Goal: Use online tool/utility: Utilize a website feature to perform a specific function

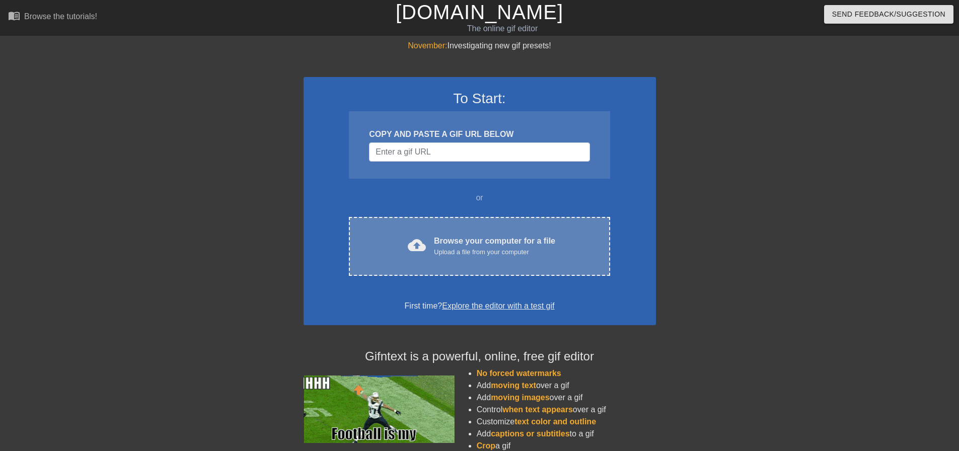
click at [504, 249] on div "Upload a file from your computer" at bounding box center [494, 252] width 121 height 10
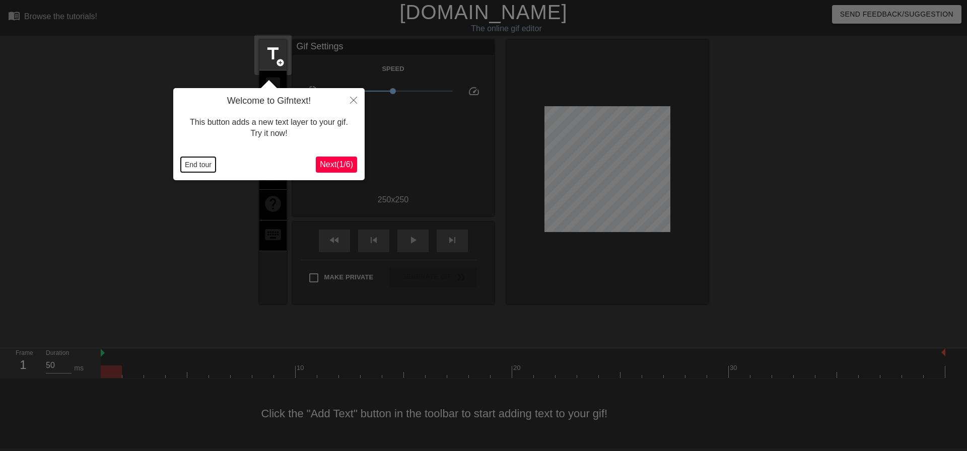
click at [198, 167] on button "End tour" at bounding box center [198, 164] width 35 height 15
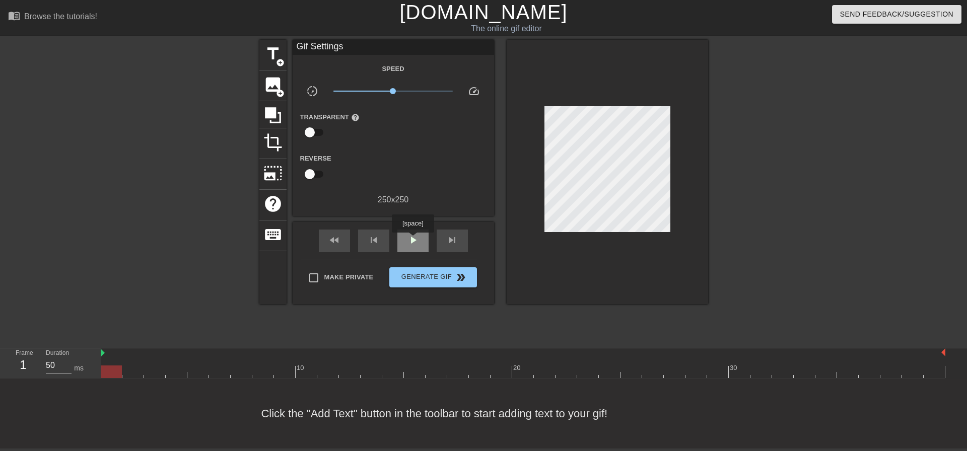
click at [413, 240] on span "play_arrow" at bounding box center [413, 240] width 12 height 12
click at [414, 237] on span "pause" at bounding box center [413, 240] width 12 height 12
click at [343, 236] on div "fast_rewind" at bounding box center [334, 241] width 31 height 23
click at [462, 7] on link "[DOMAIN_NAME]" at bounding box center [483, 12] width 168 height 22
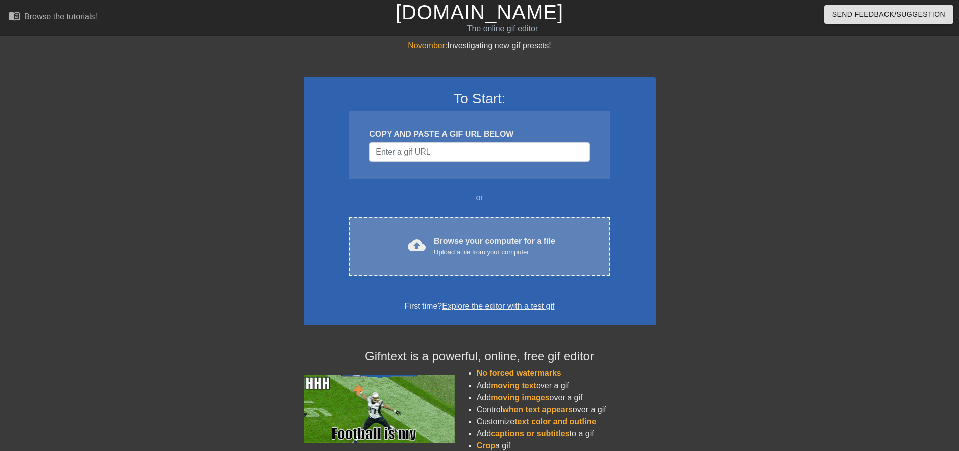
click at [476, 239] on div "Browse your computer for a file Upload a file from your computer" at bounding box center [494, 246] width 121 height 22
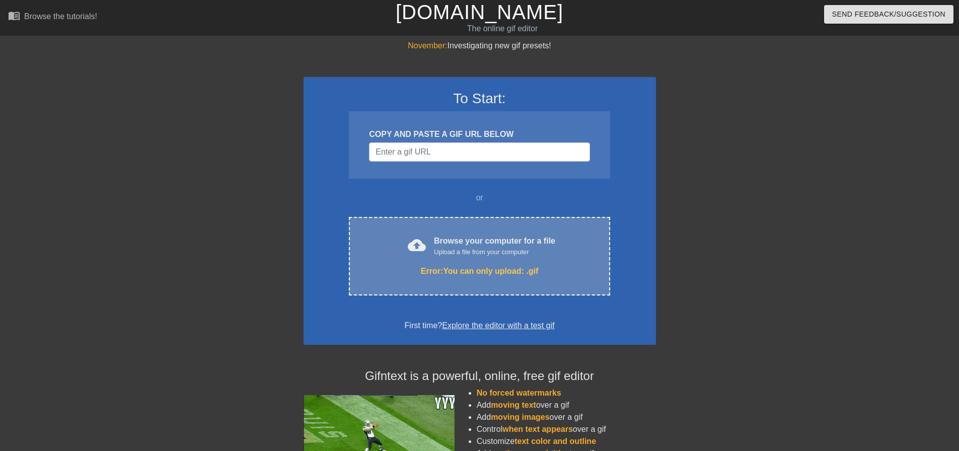
click at [471, 245] on div "Browse your computer for a file Upload a file from your computer" at bounding box center [494, 246] width 121 height 22
click at [464, 252] on div "Upload a file from your computer" at bounding box center [494, 252] width 121 height 10
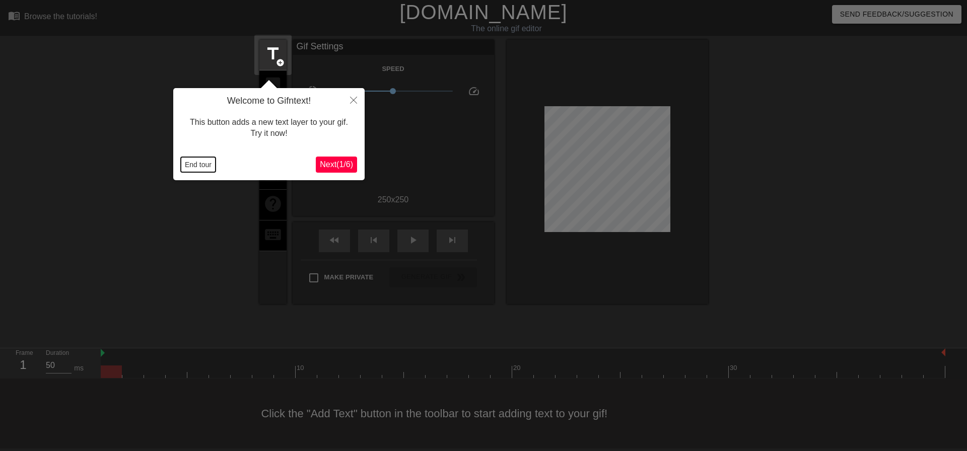
click at [204, 167] on button "End tour" at bounding box center [198, 164] width 35 height 15
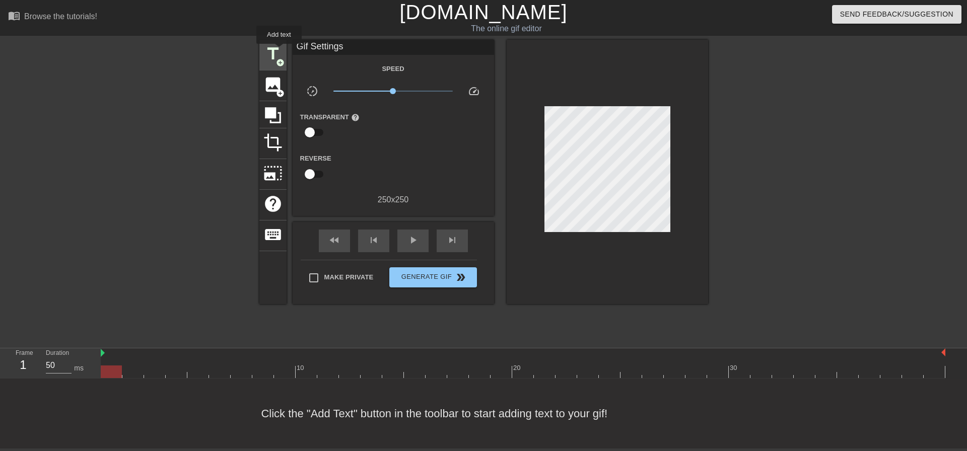
click at [279, 51] on span "title" at bounding box center [272, 53] width 19 height 19
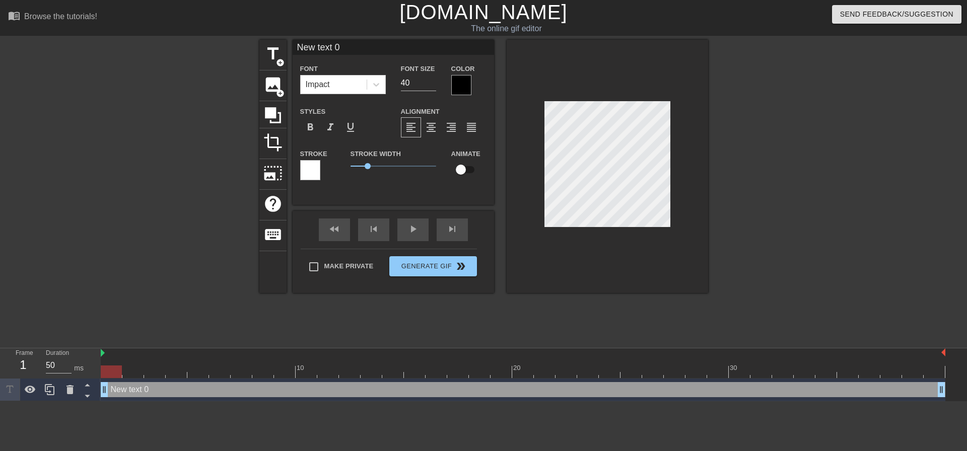
scroll to position [2, 3]
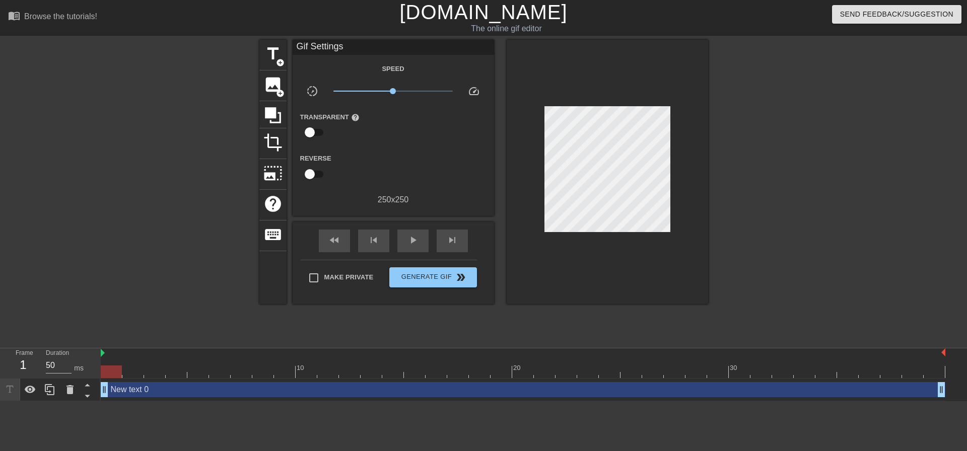
click at [606, 90] on div at bounding box center [607, 172] width 201 height 264
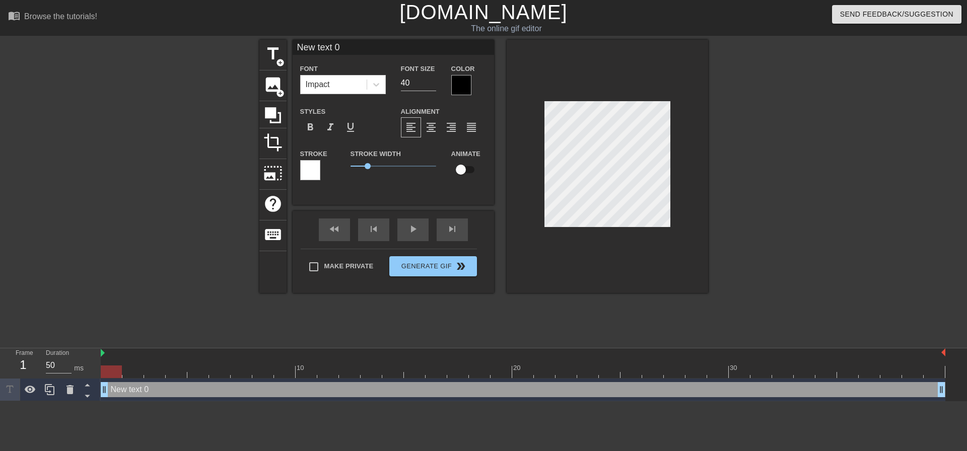
type input "P"
type textarea "P"
type input "Pi"
type textarea "Pi"
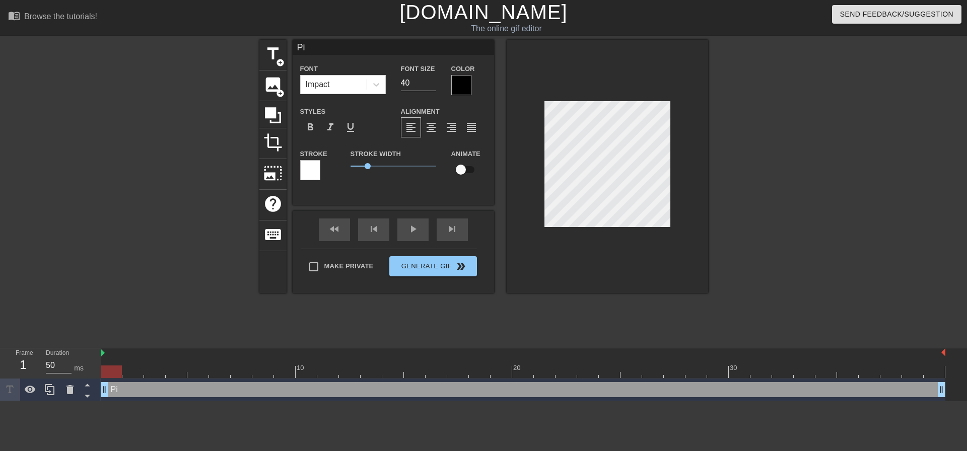
type input "Pit"
type textarea "Pit"
type input "Pitc"
type textarea "Pitc"
type input "Pitch"
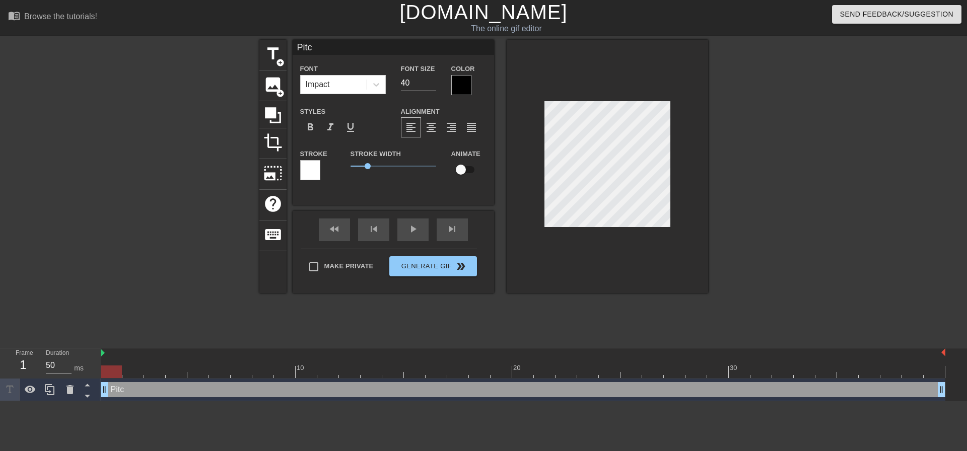
type textarea "Pitch"
type input "Pitchi"
type textarea "Pitchi"
type input "Pitchin"
type textarea "Pitchin"
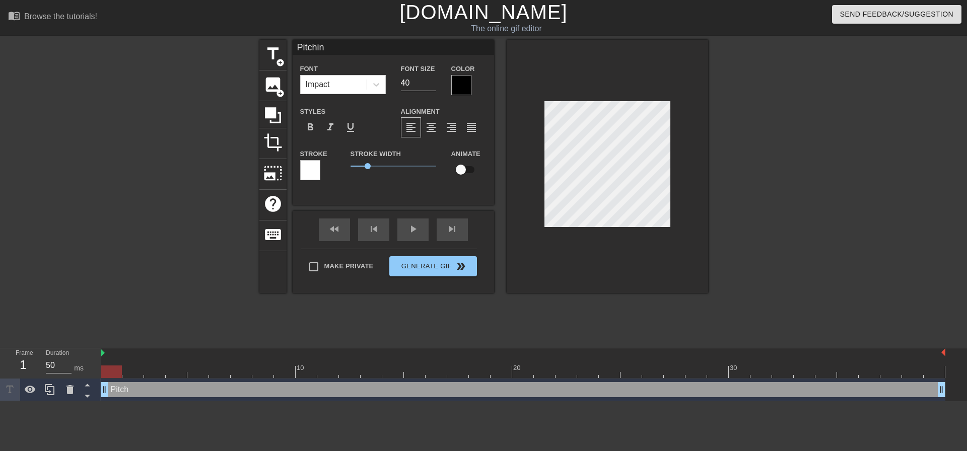
type input "Pitching"
type textarea "Pitching"
type input "Pitching,"
type textarea "Pitching,"
type input "Pitching,"
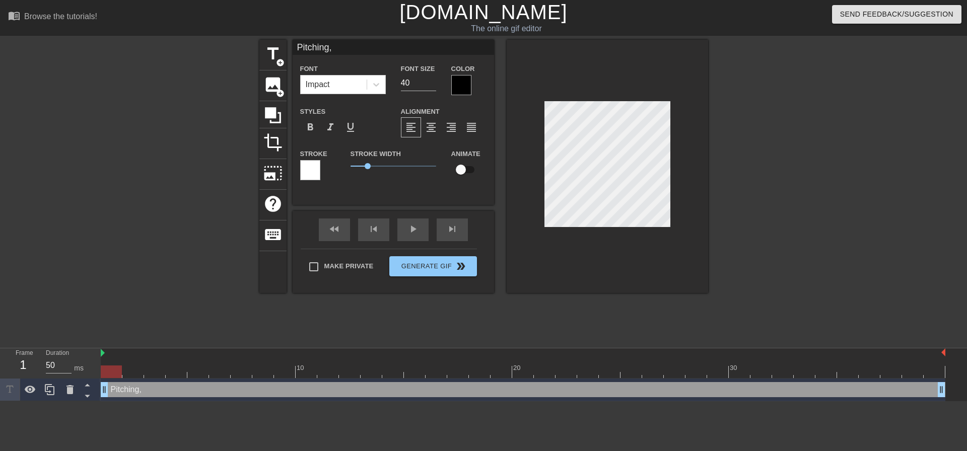
type textarea "Pitching,"
type input "Pitching, p"
type textarea "Pitching, p"
type input "Pitching, pi"
type textarea "Pitching, pi"
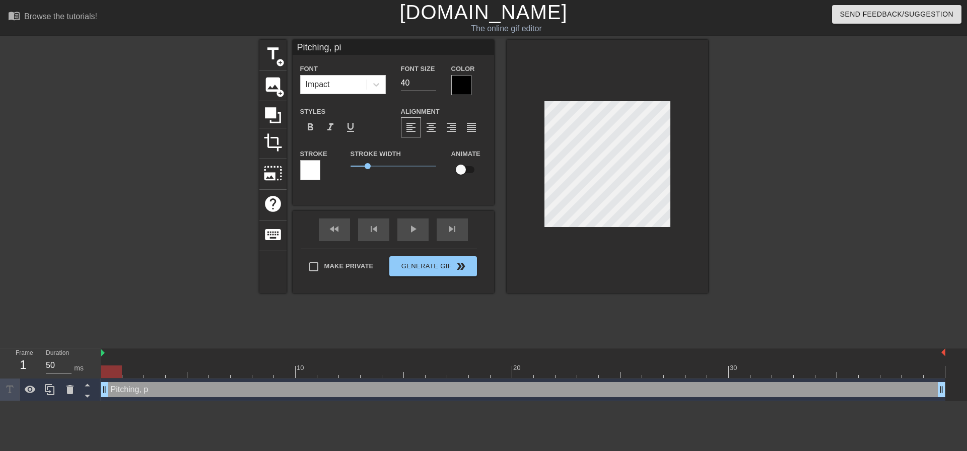
type input "Pitching, pit"
type textarea "Pitching, pit"
type input "Pitching, pitc"
type textarea "Pitching, pitc"
type input "Pitching, pitch"
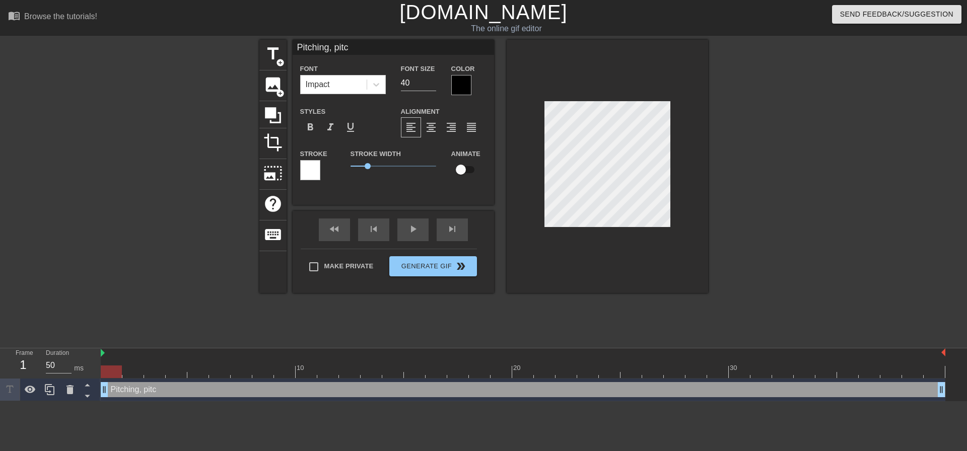
type textarea "Pitching, pitch"
type input "Pitching, pitchi"
type textarea "Pitching, pitchi"
type input "Pitching, pitchin"
type textarea "Pitching, pitchin"
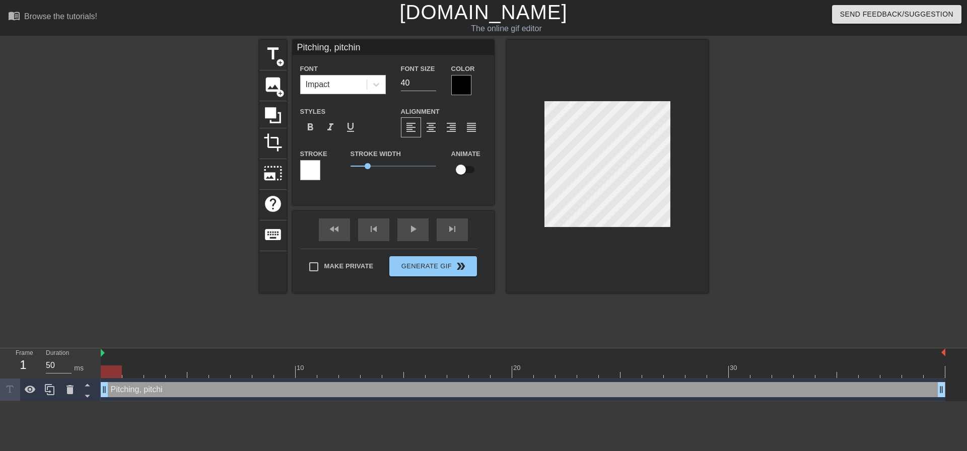
type input "Pitching, pitching"
type textarea "Pitching, pitching"
type input "Pitching, pitching,"
type textarea "Pitching, pitching,"
type input "Pitching, pitching,"
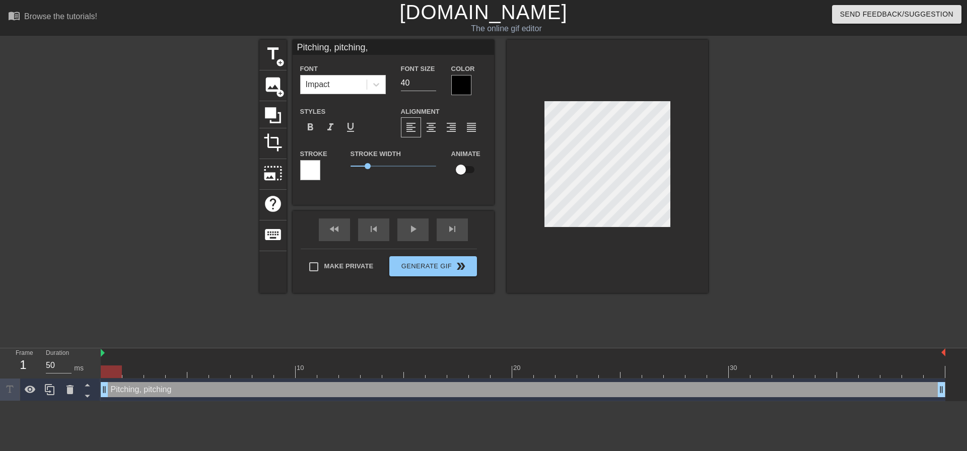
type textarea "Pitching, pitching,"
type input "Pitching, pitching, p"
type textarea "Pitching, pitching, p"
type input "Pitching, pitching, pi"
type textarea "Pitching, pitching, pi"
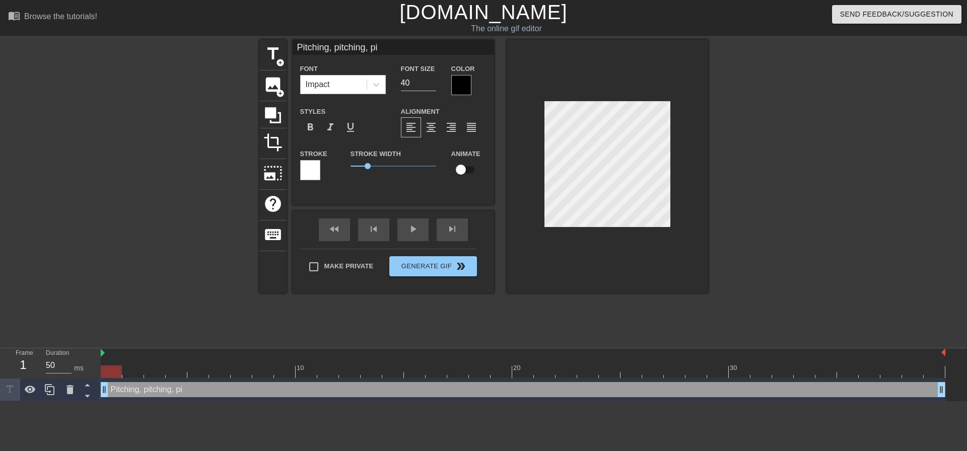
type input "Pitching, pitching, pit"
type textarea "Pitching, pitching, pit"
type input "Pitching, pitching, pitc"
type textarea "Pitching, pitching, pitc"
type input "Pitching, pitching, pitch"
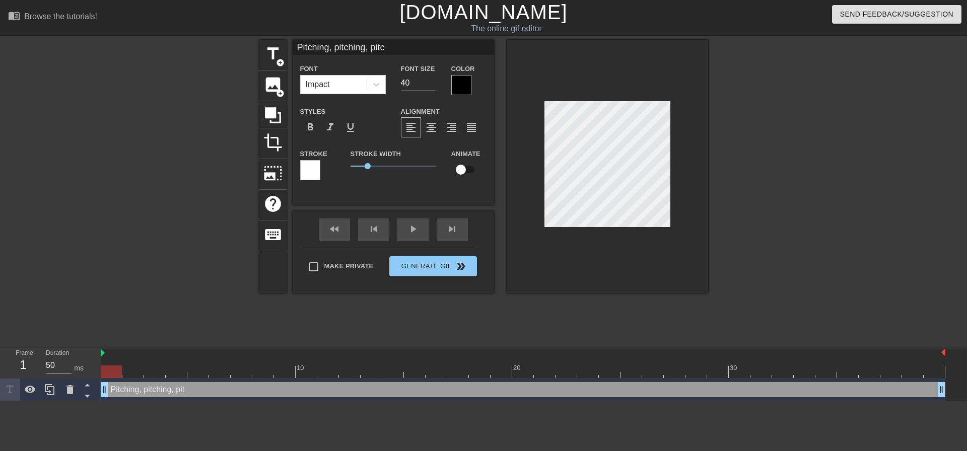
type textarea "Pitching, pitching, pitch"
type input "Pitching, pitching, pitchi"
type textarea "Pitching, pitching, pitchi"
type input "Pitching, pitching, pitchin"
type textarea "Pitching, pitching, pitchin"
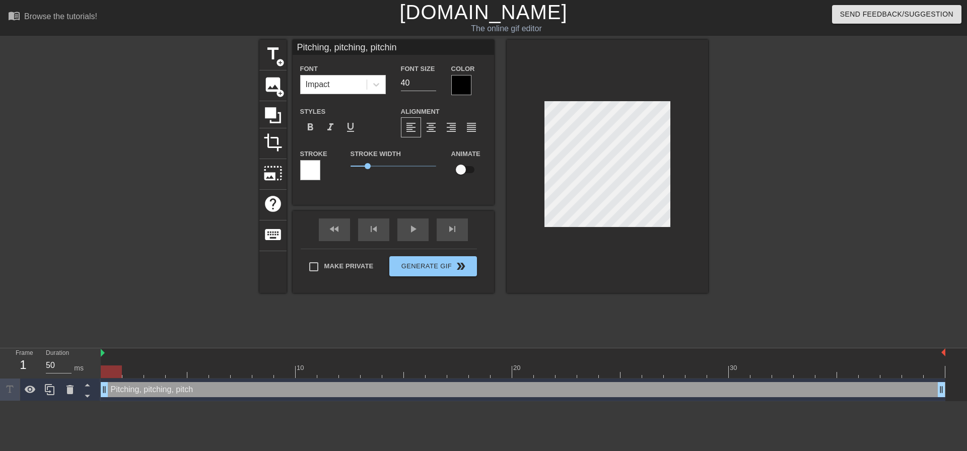
type input "Pitching, pitching, pitching"
type textarea "Pitching, pitching, pitching"
type input "Pitching, pitching, pitching!"
type textarea "Pitching, pitching, pitching!"
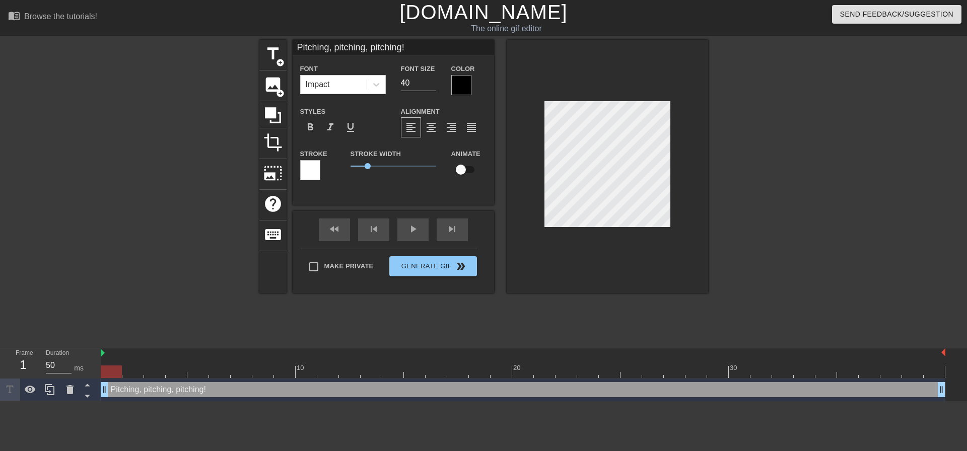
scroll to position [2, 7]
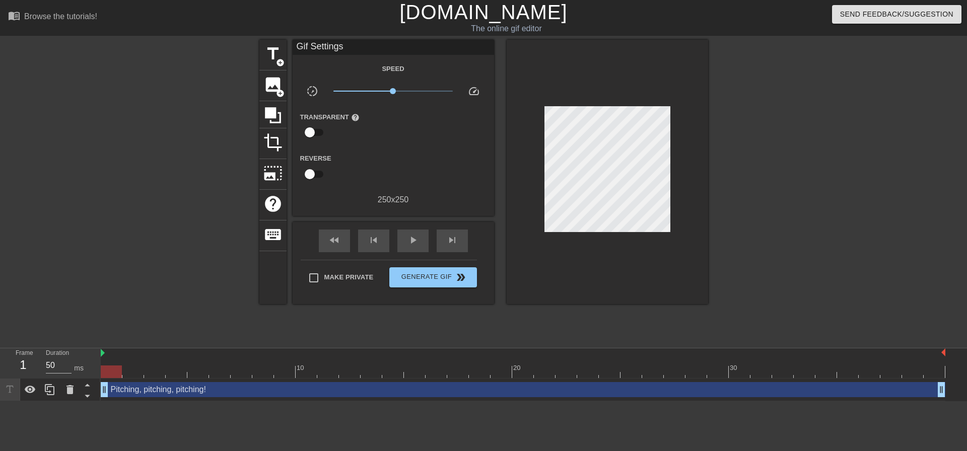
click at [608, 242] on div at bounding box center [607, 172] width 201 height 264
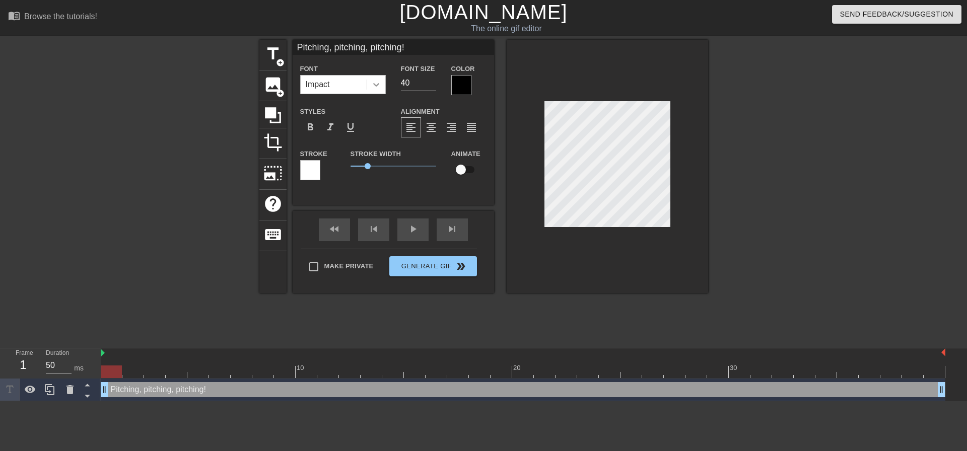
drag, startPoint x: 383, startPoint y: 84, endPoint x: 375, endPoint y: 86, distance: 8.3
click at [380, 85] on div "Font Impact Font Size 40 Color" at bounding box center [393, 78] width 201 height 33
type input "20"
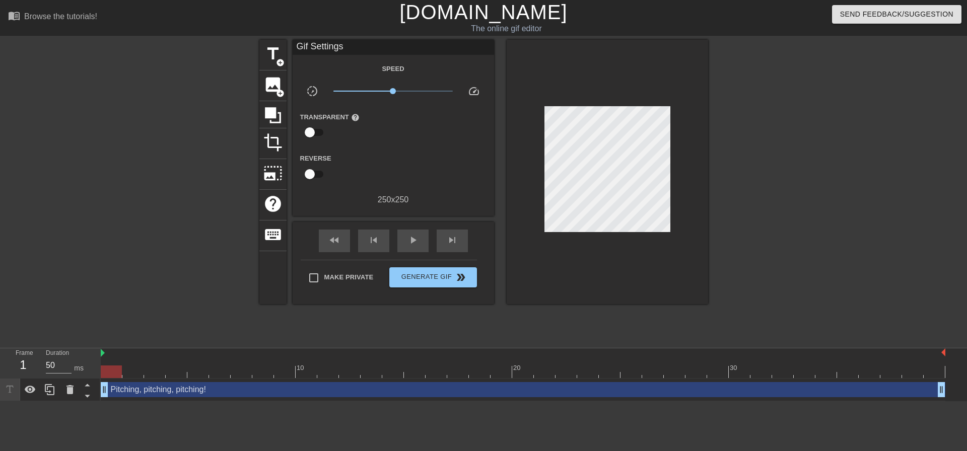
click at [642, 264] on div at bounding box center [607, 172] width 201 height 264
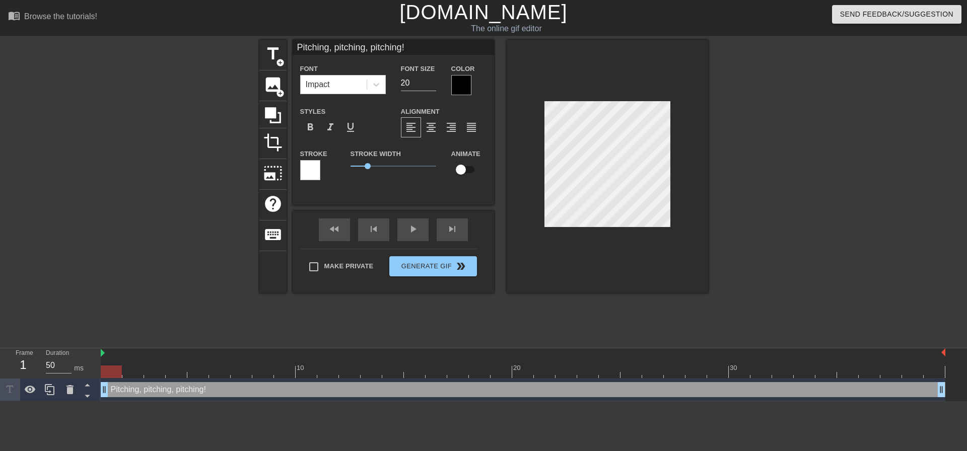
click at [458, 89] on div at bounding box center [461, 85] width 20 height 20
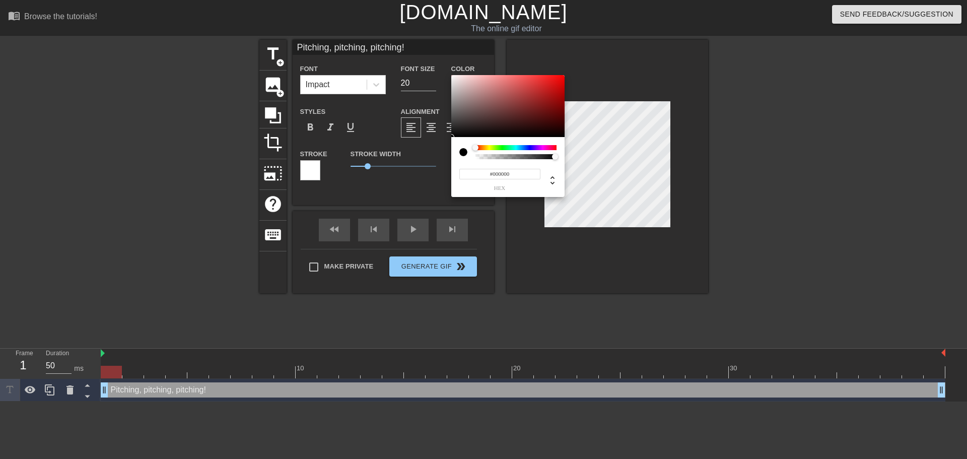
type input "#F8F2F2"
click at [454, 77] on div at bounding box center [507, 106] width 113 height 62
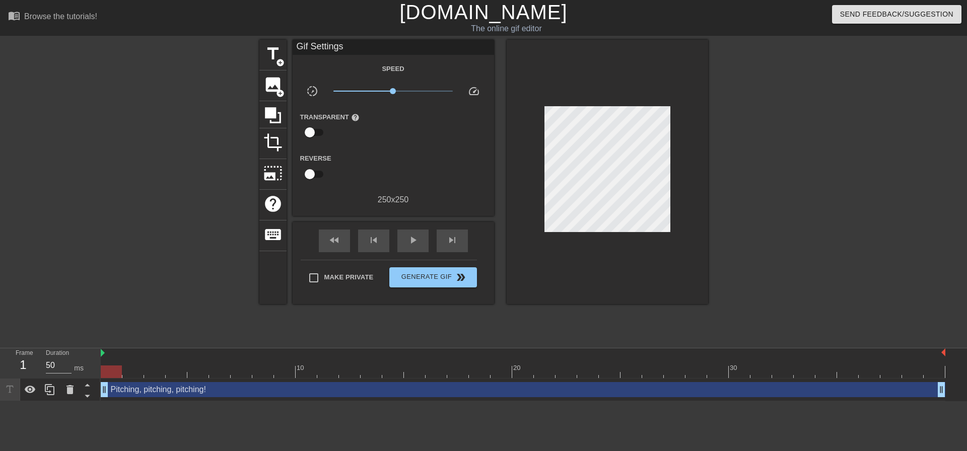
drag, startPoint x: 574, startPoint y: 259, endPoint x: 579, endPoint y: 241, distance: 18.3
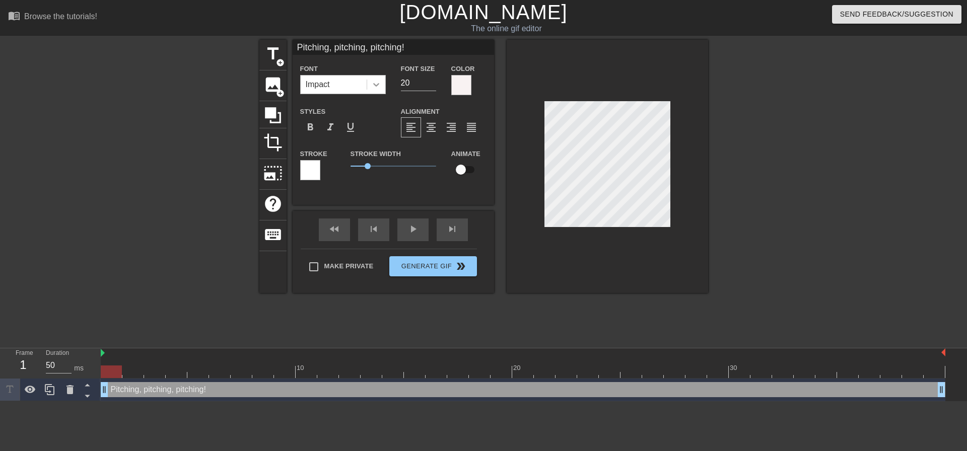
click at [369, 87] on div at bounding box center [376, 85] width 18 height 18
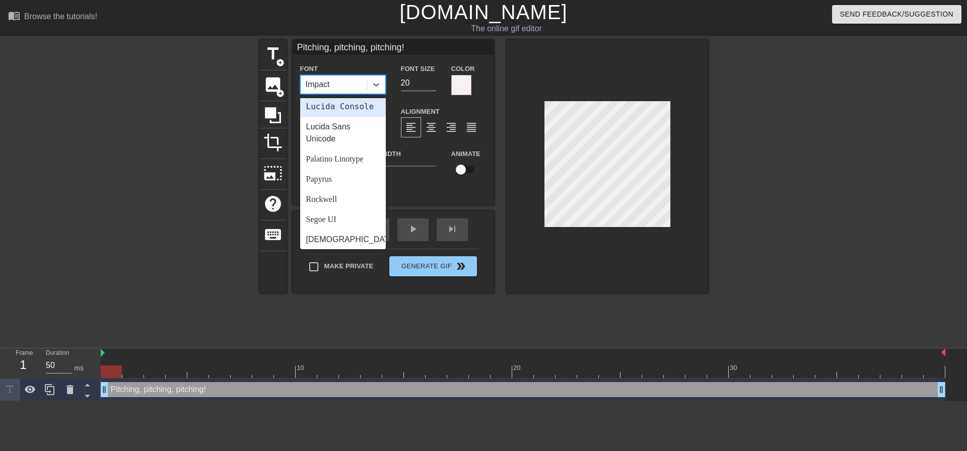
scroll to position [302, 0]
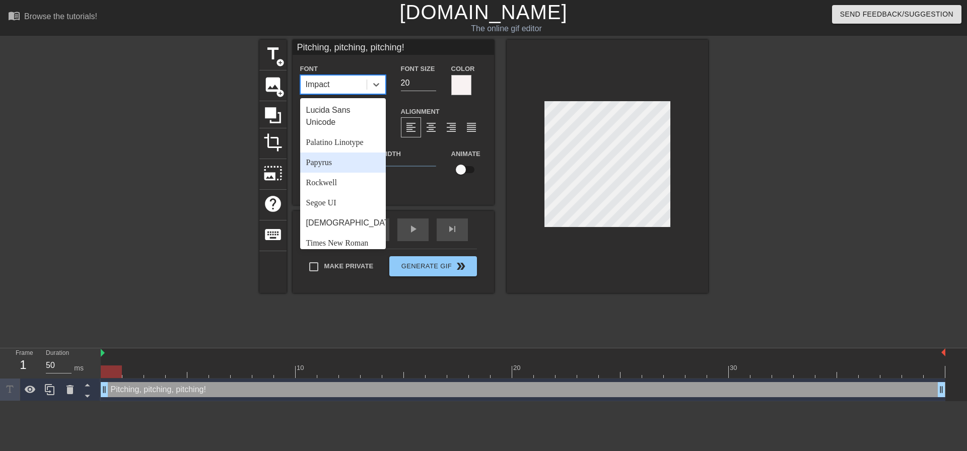
click at [340, 173] on div "Papyrus" at bounding box center [343, 163] width 86 height 20
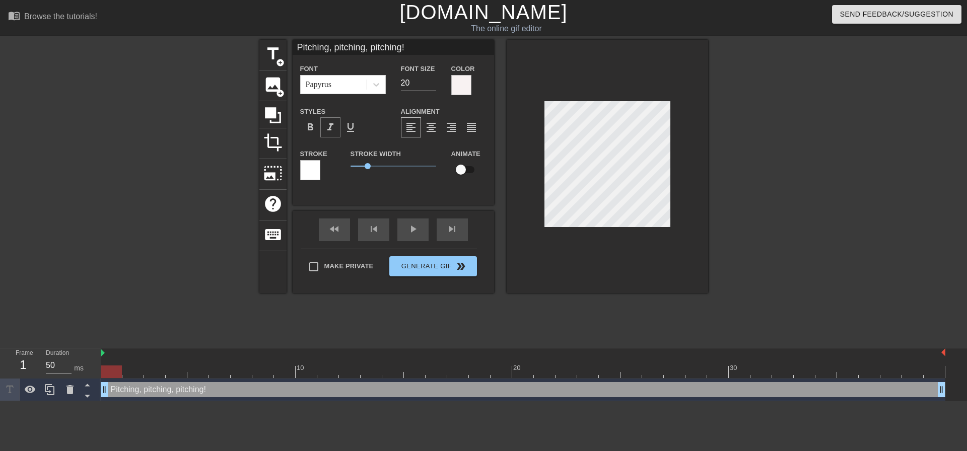
click at [332, 131] on span "format_italic" at bounding box center [330, 127] width 12 height 12
click at [311, 168] on div at bounding box center [310, 170] width 20 height 20
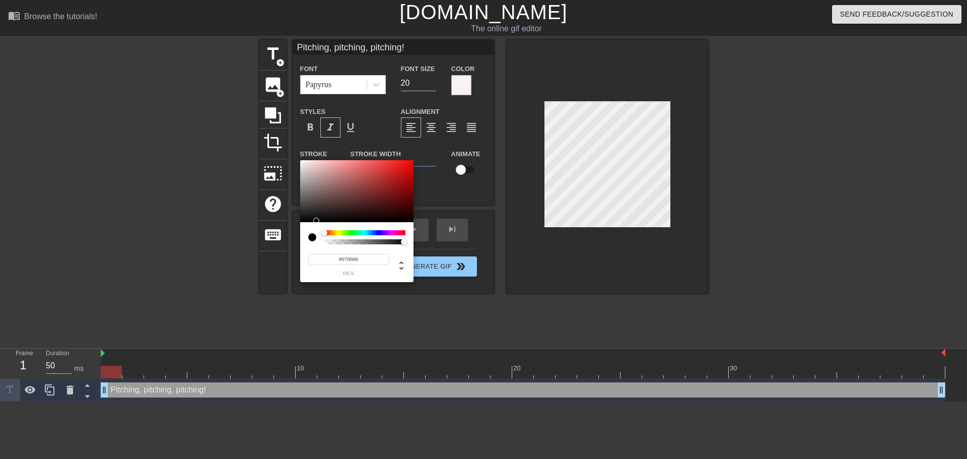
click at [304, 221] on div at bounding box center [356, 191] width 113 height 62
click at [302, 220] on div at bounding box center [356, 191] width 113 height 62
type input "#0B0B0B"
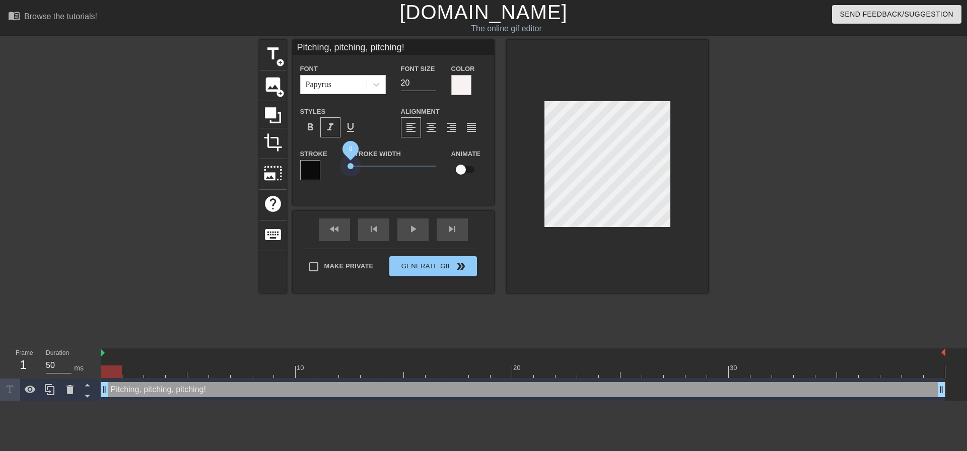
drag, startPoint x: 371, startPoint y: 165, endPoint x: 331, endPoint y: 163, distance: 39.8
click at [331, 163] on div "Stroke Stroke Width 0 Animate" at bounding box center [393, 169] width 201 height 42
click at [654, 234] on div at bounding box center [607, 166] width 201 height 253
click at [646, 241] on div at bounding box center [607, 166] width 201 height 253
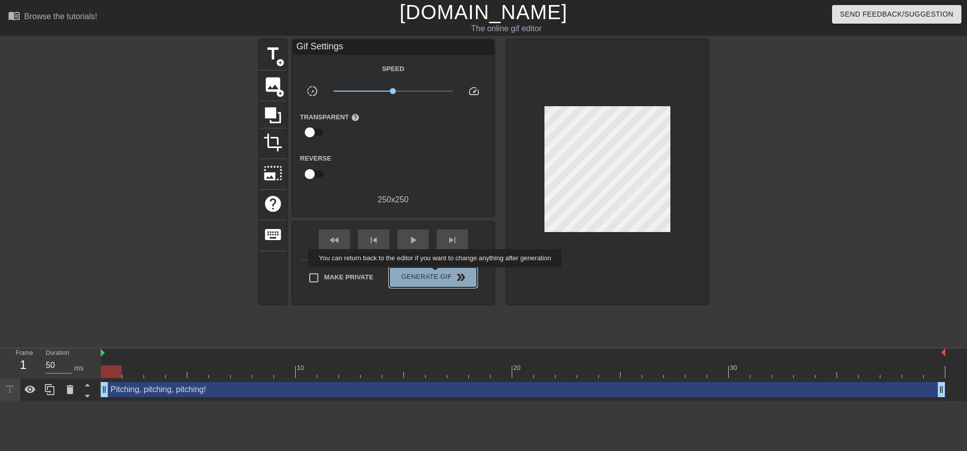
click at [436, 274] on span "Generate Gif double_arrow" at bounding box center [432, 277] width 79 height 12
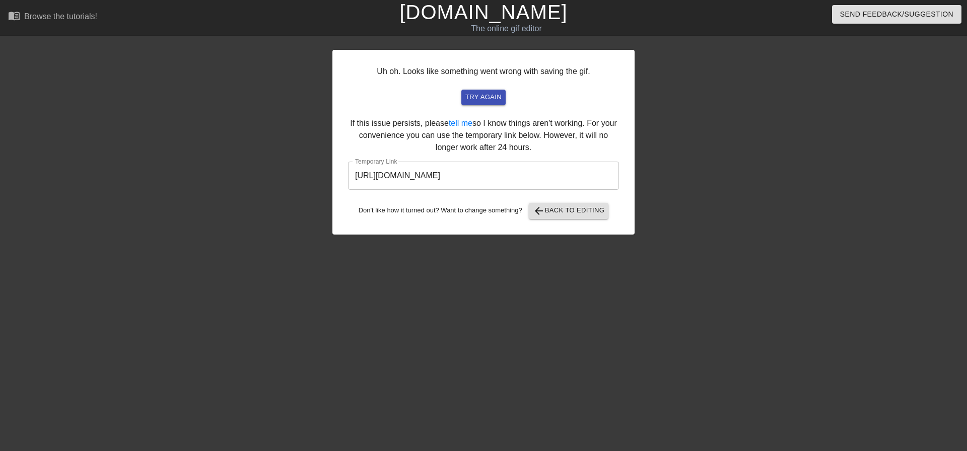
click at [541, 180] on input "https://www.gifntext.com/temp_generations/7ADNJnyR.gif" at bounding box center [483, 176] width 271 height 28
click at [581, 212] on span "arrow_back Back to Editing" at bounding box center [569, 211] width 72 height 12
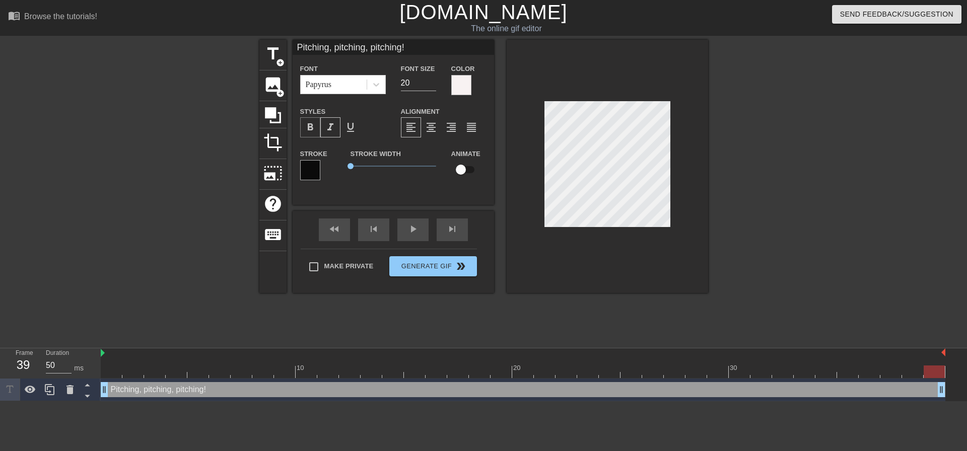
click at [315, 126] on span "format_bold" at bounding box center [310, 127] width 12 height 12
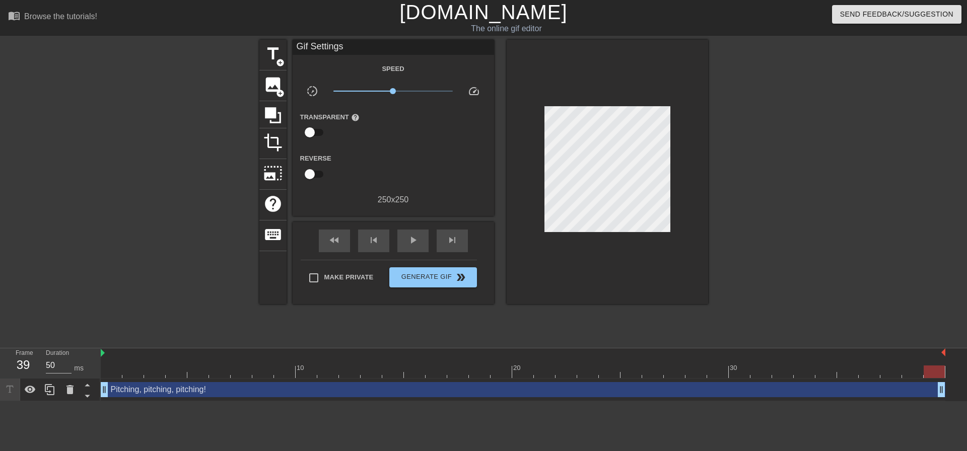
click at [650, 261] on div at bounding box center [607, 172] width 201 height 264
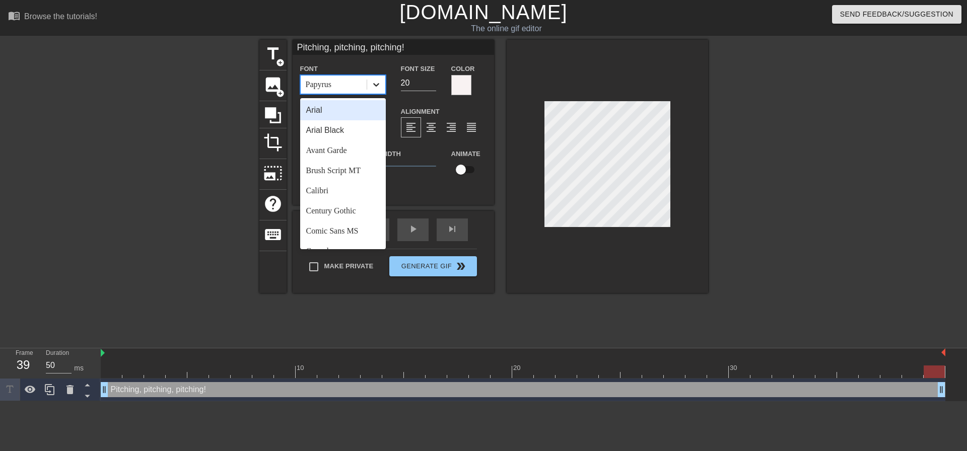
click at [377, 92] on div at bounding box center [376, 85] width 18 height 18
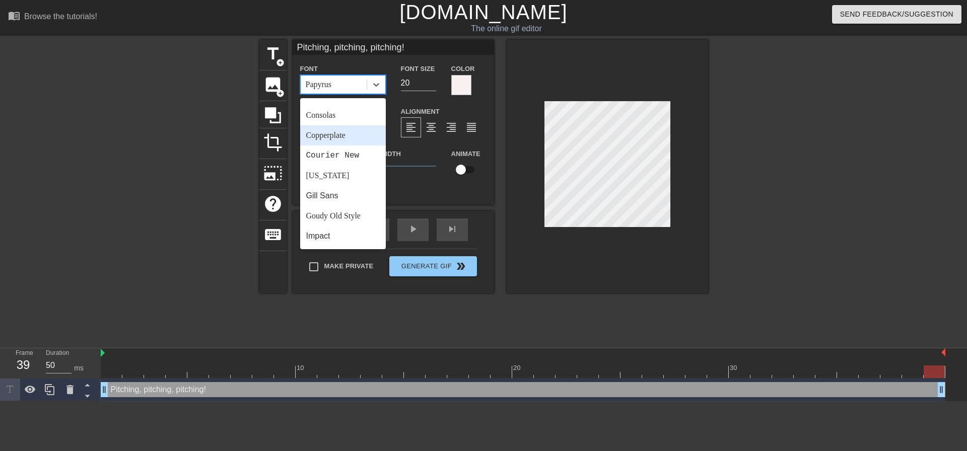
scroll to position [151, 0]
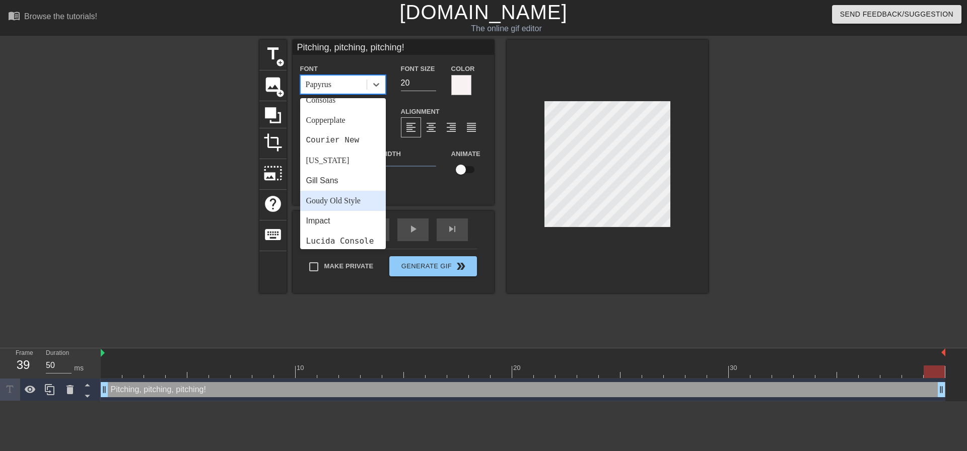
click at [347, 196] on div "Goudy Old Style" at bounding box center [343, 201] width 86 height 20
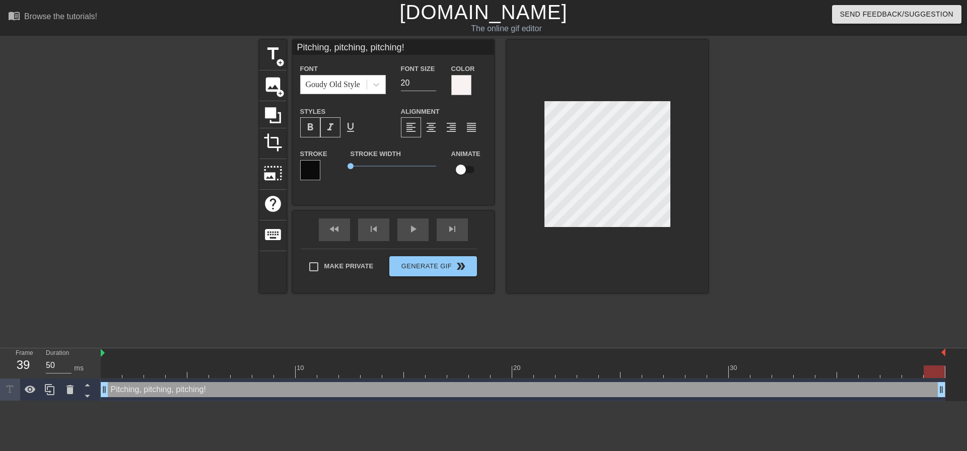
click at [310, 126] on span "format_bold" at bounding box center [310, 127] width 12 height 12
click at [350, 164] on span "0" at bounding box center [351, 166] width 6 height 6
click at [315, 163] on div at bounding box center [310, 170] width 20 height 20
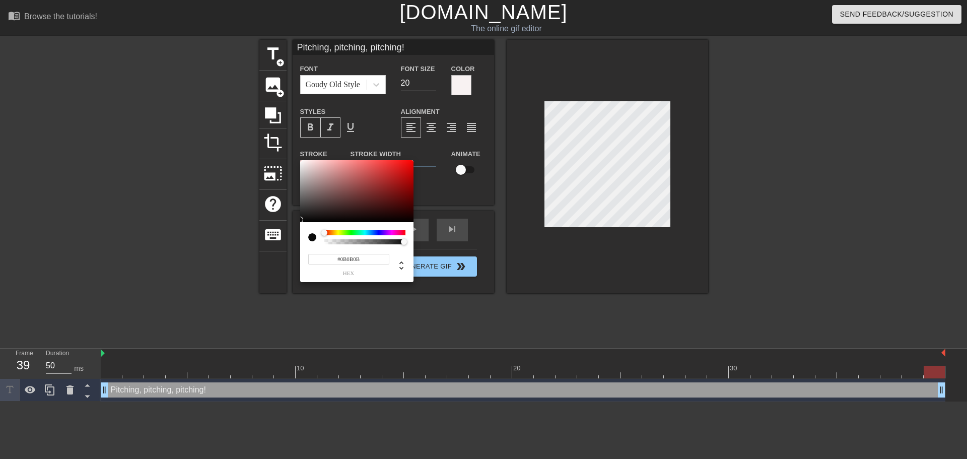
type input "#F6F1F1"
click at [302, 162] on div at bounding box center [356, 191] width 113 height 62
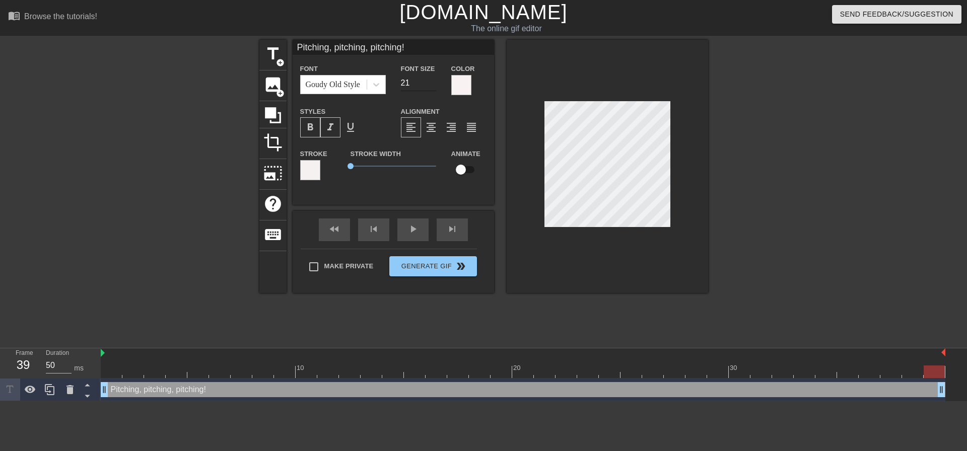
click at [432, 79] on input "21" at bounding box center [418, 83] width 35 height 16
click at [432, 79] on input "22" at bounding box center [418, 83] width 35 height 16
click at [432, 79] on input "23" at bounding box center [418, 83] width 35 height 16
type input "24"
click at [432, 79] on input "24" at bounding box center [418, 83] width 35 height 16
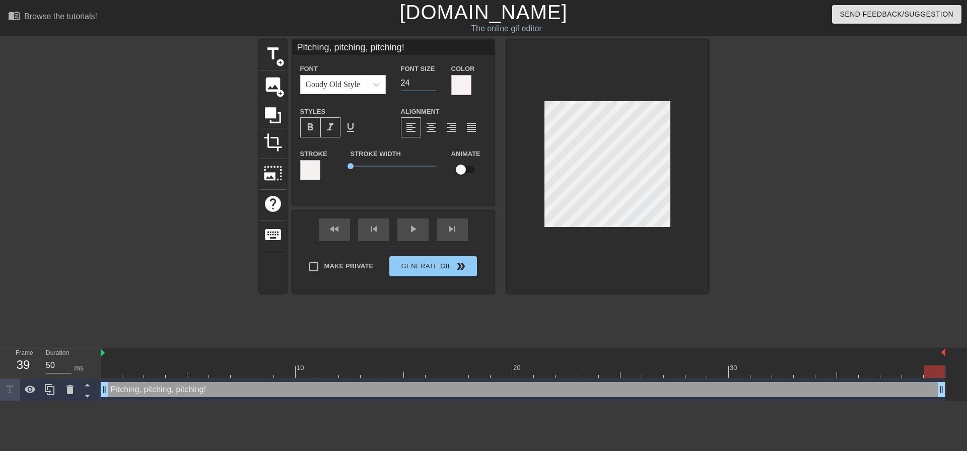
click at [570, 241] on div at bounding box center [607, 166] width 201 height 253
drag, startPoint x: 350, startPoint y: 166, endPoint x: 307, endPoint y: 168, distance: 42.9
click at [323, 167] on div "Stroke Stroke Width 0 Animate" at bounding box center [393, 169] width 201 height 42
click at [311, 169] on div at bounding box center [310, 170] width 20 height 20
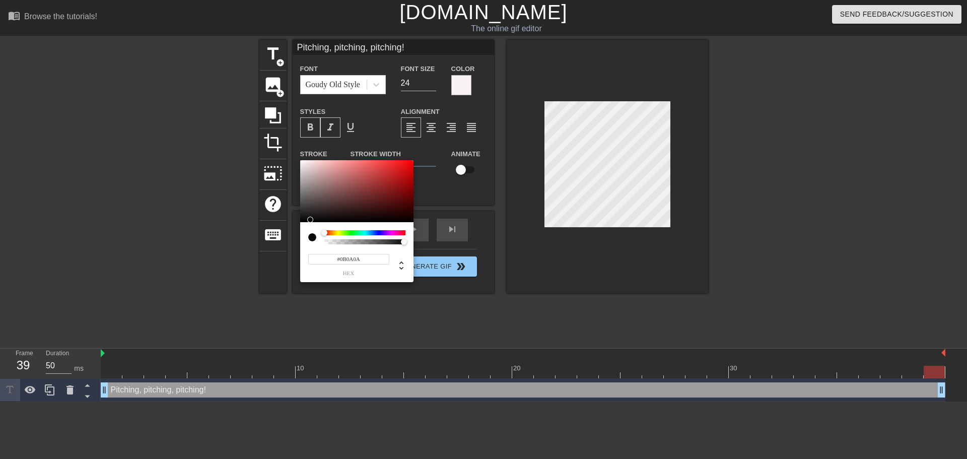
click at [304, 220] on div at bounding box center [356, 191] width 113 height 62
type input "#090909"
click at [302, 220] on div at bounding box center [356, 191] width 113 height 62
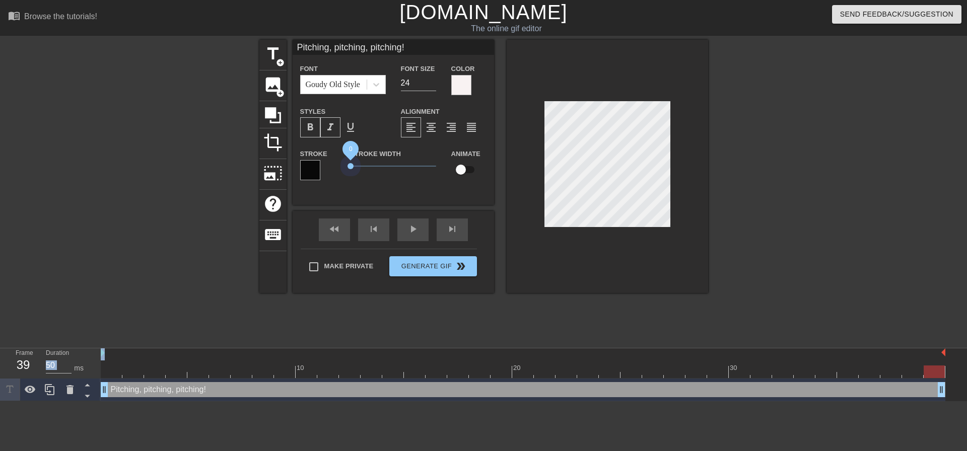
drag, startPoint x: 358, startPoint y: 166, endPoint x: 293, endPoint y: 167, distance: 65.0
click at [293, 167] on div "Stroke Stroke Width 0 Animate" at bounding box center [393, 169] width 201 height 42
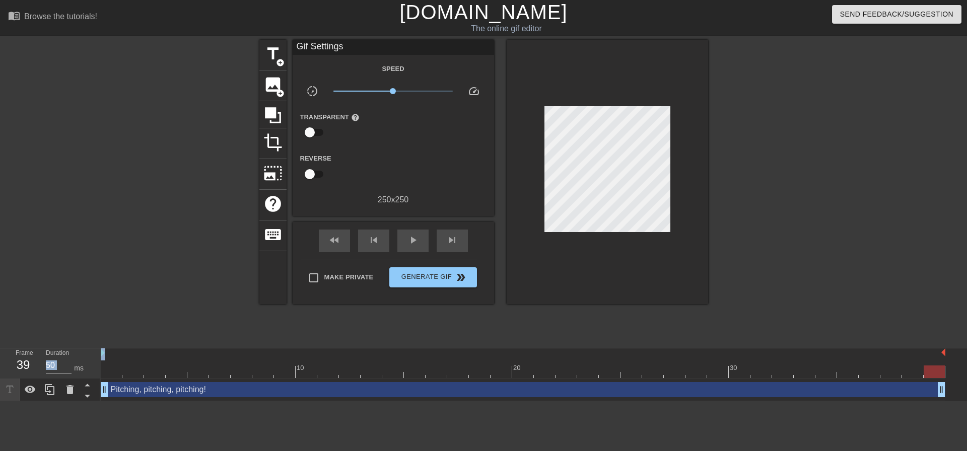
click at [626, 242] on div at bounding box center [607, 172] width 201 height 264
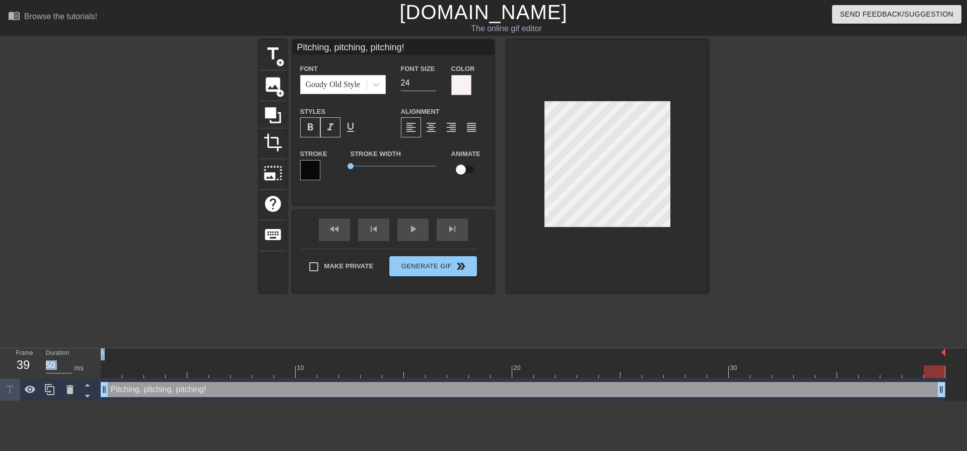
click at [313, 124] on span "format_bold" at bounding box center [310, 127] width 12 height 12
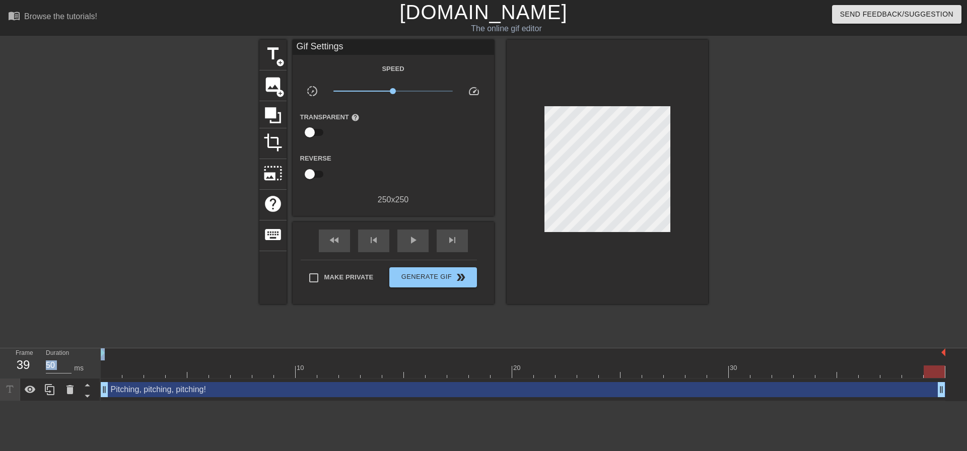
click at [639, 236] on div at bounding box center [607, 172] width 201 height 264
click at [451, 286] on button "Generate Gif double_arrow" at bounding box center [432, 277] width 87 height 20
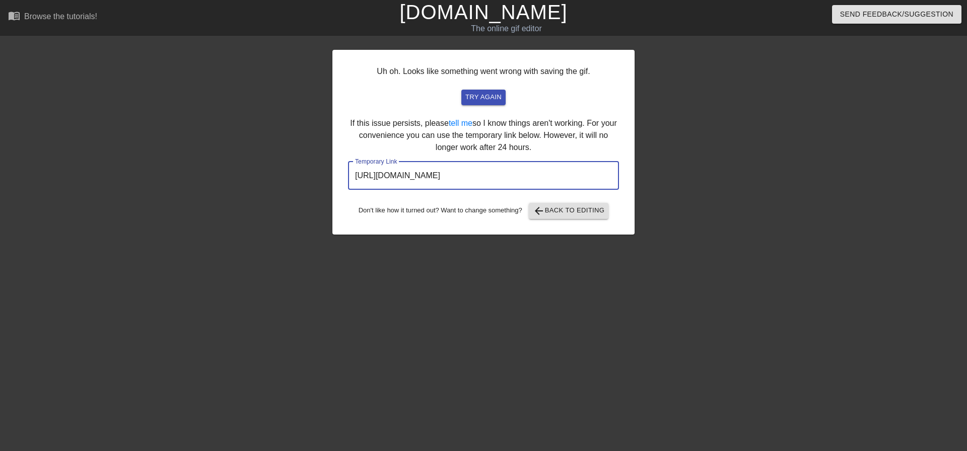
click at [497, 175] on input "https://www.gifntext.com/temp_generations/6QOzCKm9.gif" at bounding box center [483, 176] width 271 height 28
click at [583, 216] on span "arrow_back Back to Editing" at bounding box center [569, 211] width 72 height 12
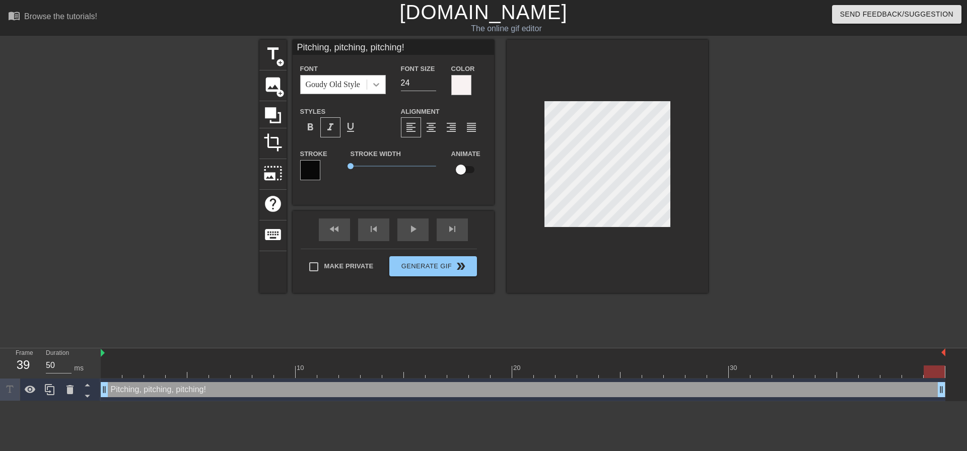
click at [371, 85] on icon at bounding box center [376, 85] width 10 height 10
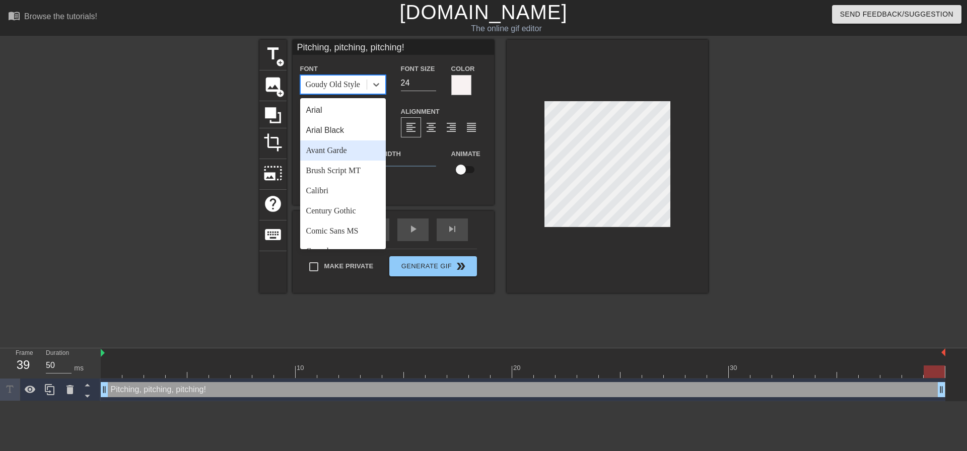
click at [355, 148] on div "Avant Garde" at bounding box center [343, 151] width 86 height 20
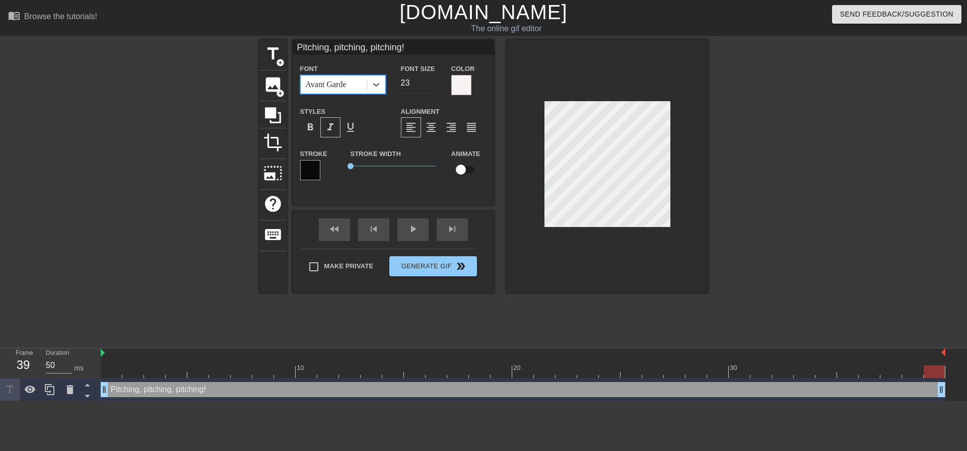
click at [434, 84] on input "23" at bounding box center [418, 83] width 35 height 16
type input "22"
click at [434, 84] on input "22" at bounding box center [418, 83] width 35 height 16
click at [634, 246] on div at bounding box center [607, 166] width 201 height 253
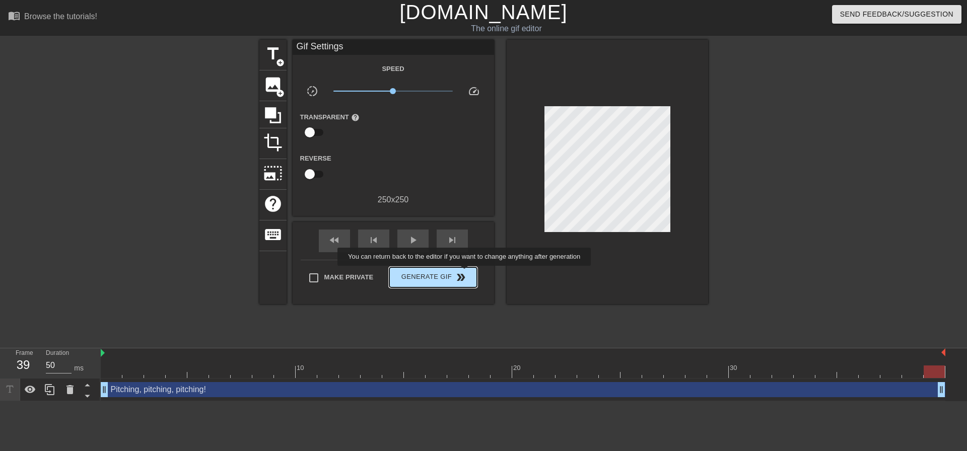
click at [460, 273] on span "double_arrow" at bounding box center [461, 277] width 12 height 12
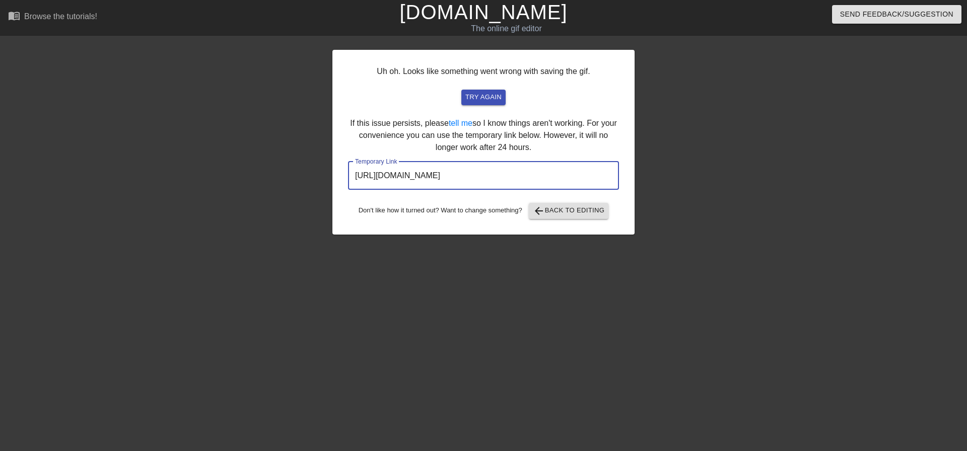
click at [523, 174] on input "https://www.gifntext.com/temp_generations/qlJtWT6j.gif" at bounding box center [483, 176] width 271 height 28
click at [524, 173] on input "https://www.gifntext.com/temp_generations/qlJtWT6j.gif" at bounding box center [483, 176] width 271 height 28
click at [552, 212] on span "arrow_back Back to Editing" at bounding box center [569, 211] width 72 height 12
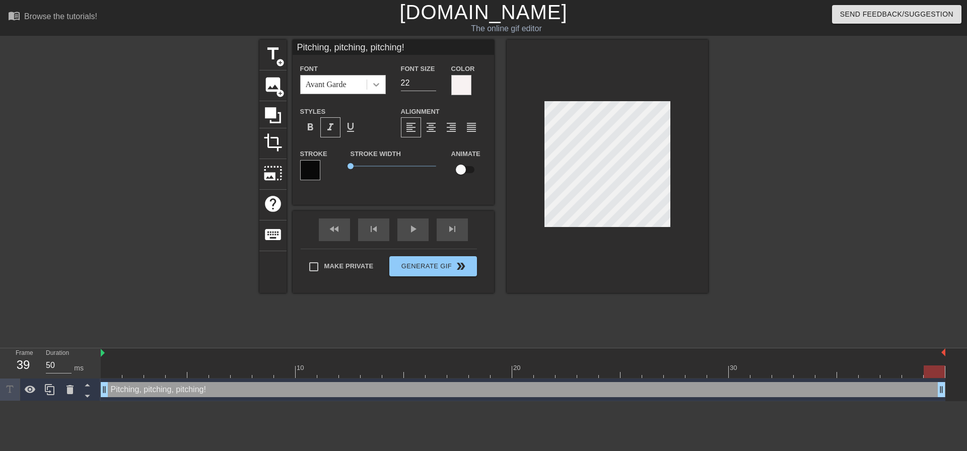
click at [377, 83] on icon at bounding box center [376, 85] width 10 height 10
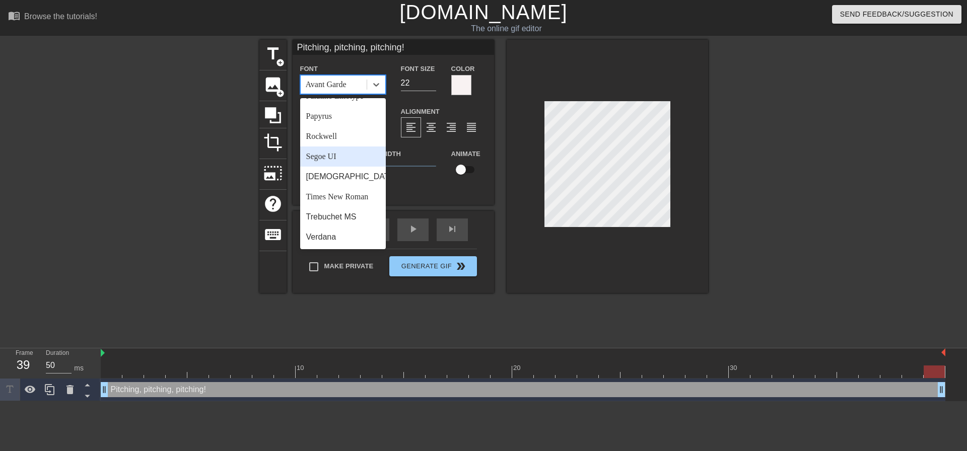
scroll to position [109, 0]
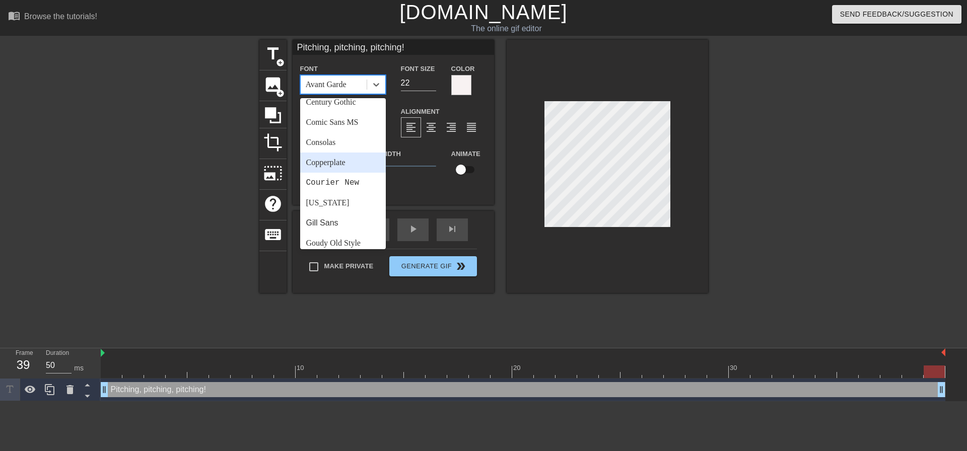
click at [611, 262] on div at bounding box center [607, 166] width 201 height 253
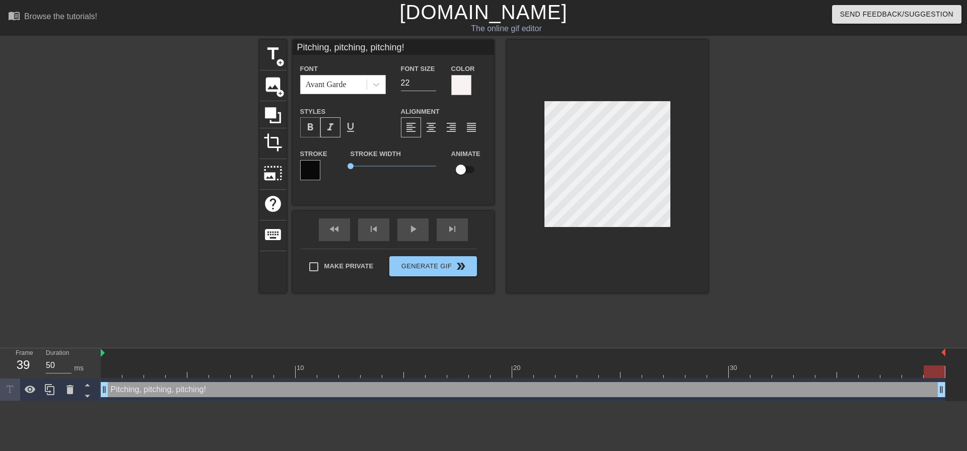
click at [316, 128] on div "format_bold" at bounding box center [310, 127] width 20 height 20
click at [314, 166] on div at bounding box center [310, 170] width 20 height 20
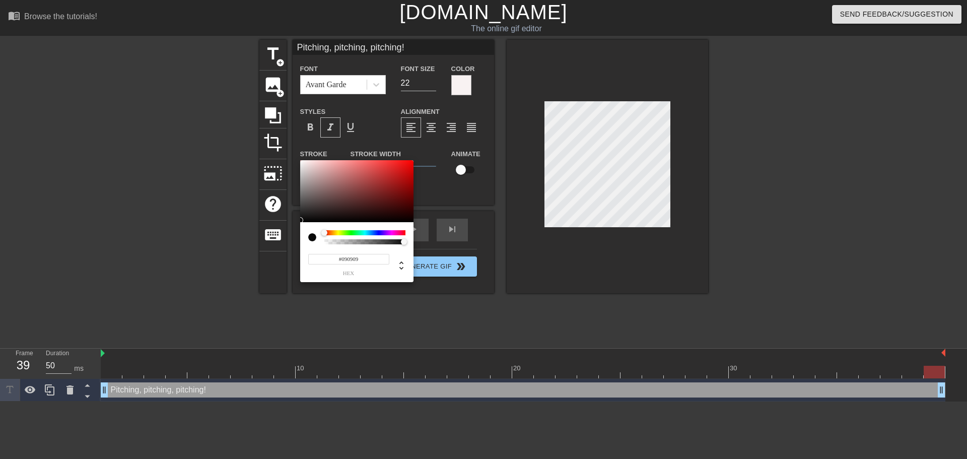
type input "#F8F3F3"
click at [302, 162] on div at bounding box center [356, 191] width 113 height 62
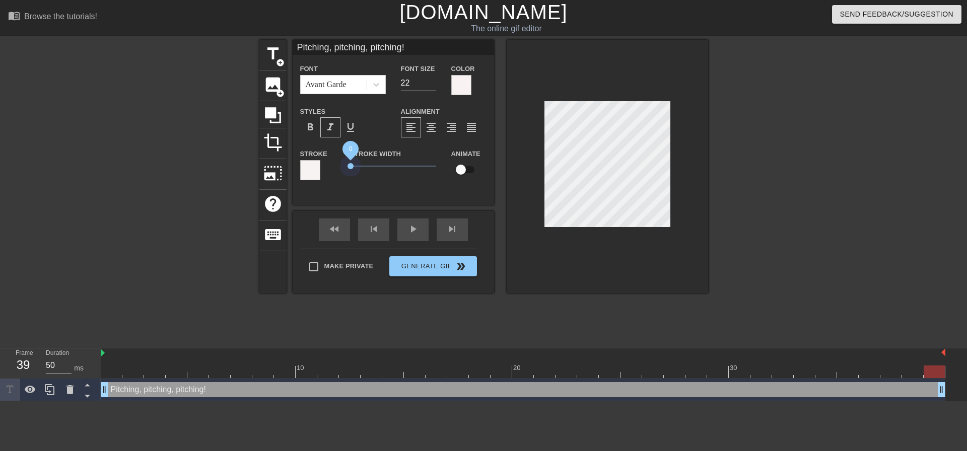
drag, startPoint x: 351, startPoint y: 164, endPoint x: 244, endPoint y: 166, distance: 106.8
click at [244, 166] on div "title add_circle image add_circle crop photo_size_select_large help keyboard Pi…" at bounding box center [483, 191] width 967 height 302
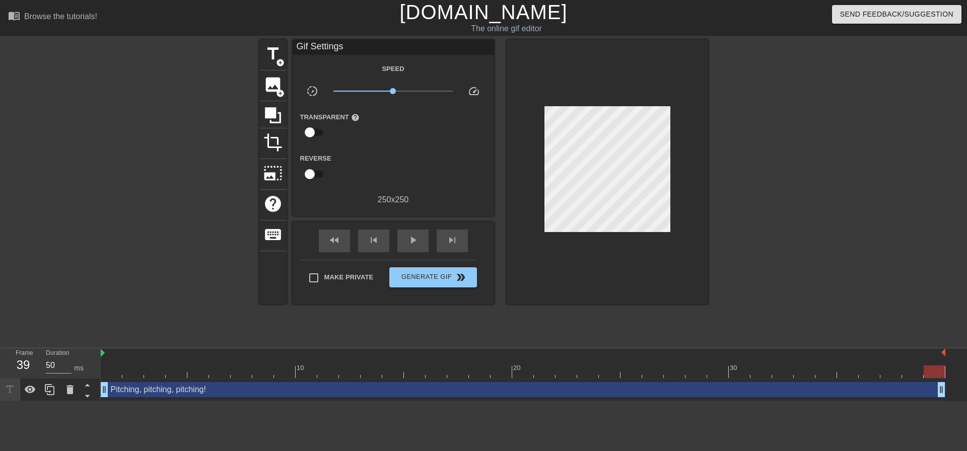
click at [651, 250] on div at bounding box center [607, 172] width 201 height 264
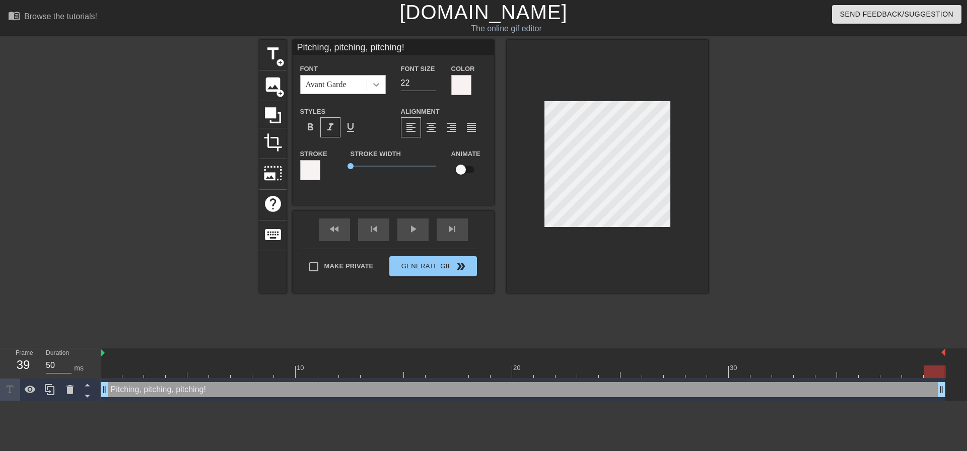
click at [379, 84] on icon at bounding box center [376, 85] width 6 height 4
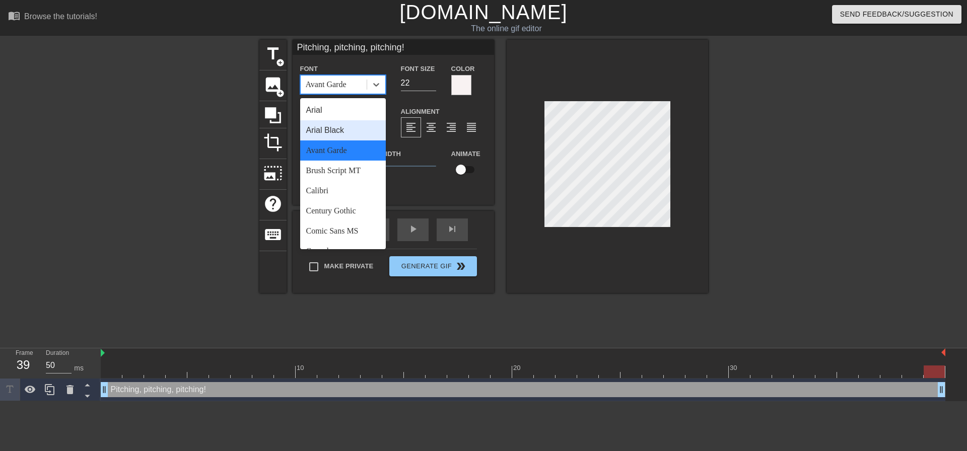
click at [347, 135] on div "Arial Black" at bounding box center [343, 130] width 86 height 20
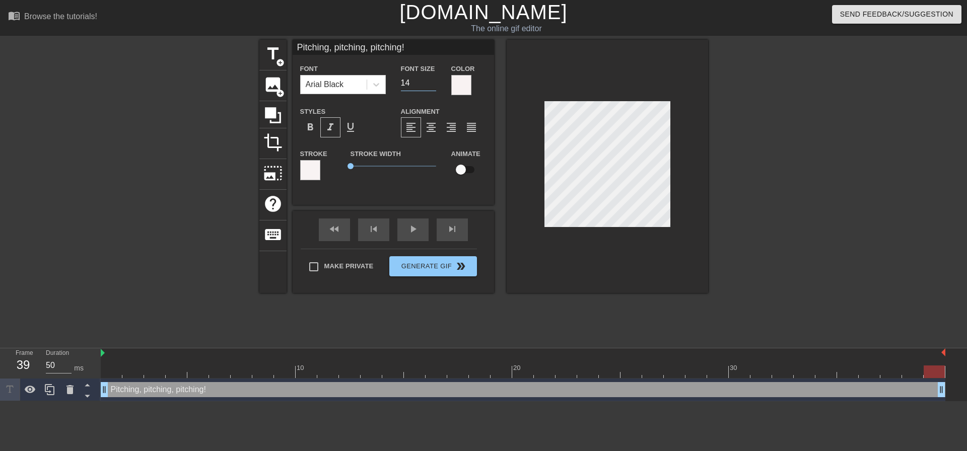
click at [432, 83] on input "14" at bounding box center [418, 83] width 35 height 16
click at [432, 79] on input "15" at bounding box center [418, 83] width 35 height 16
click at [432, 79] on input "16" at bounding box center [418, 83] width 35 height 16
click at [432, 79] on input "17" at bounding box center [418, 83] width 35 height 16
click at [432, 79] on input "18" at bounding box center [418, 83] width 35 height 16
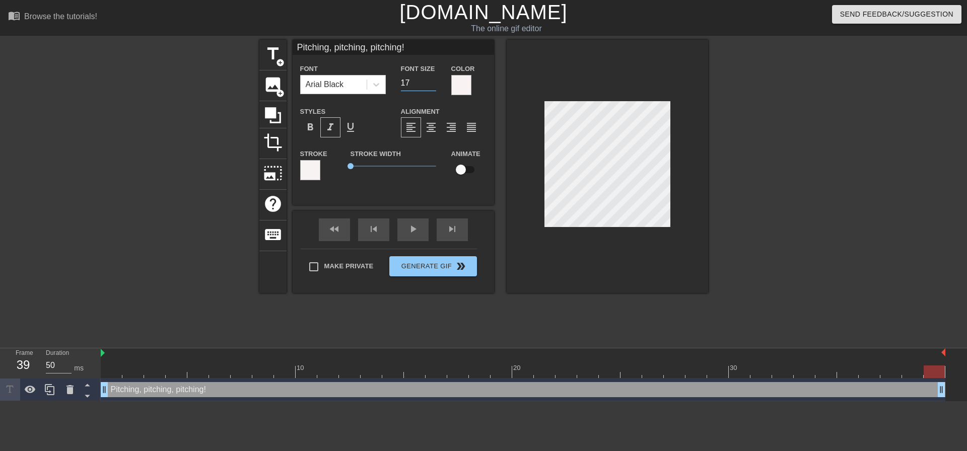
click at [432, 85] on input "17" at bounding box center [418, 83] width 35 height 16
type input "16"
click at [432, 85] on input "16" at bounding box center [418, 83] width 35 height 16
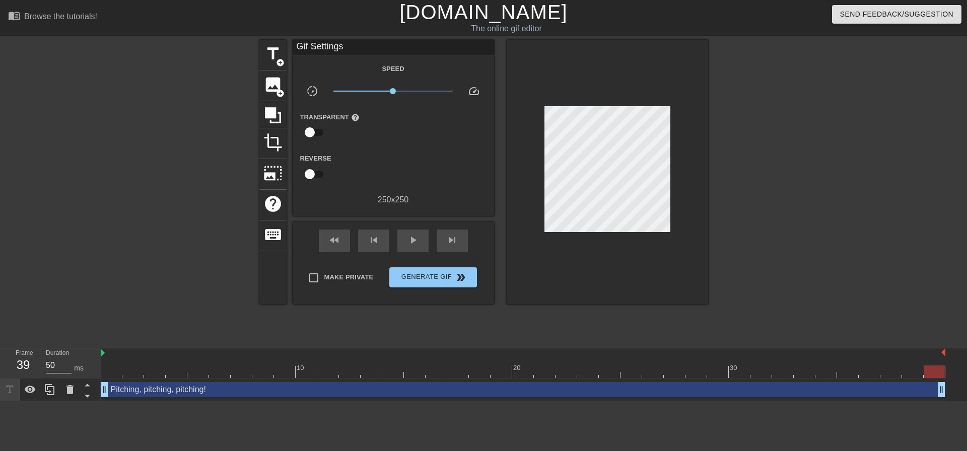
click at [585, 240] on div at bounding box center [607, 172] width 201 height 264
click at [471, 272] on span "Generate Gif double_arrow" at bounding box center [432, 277] width 79 height 12
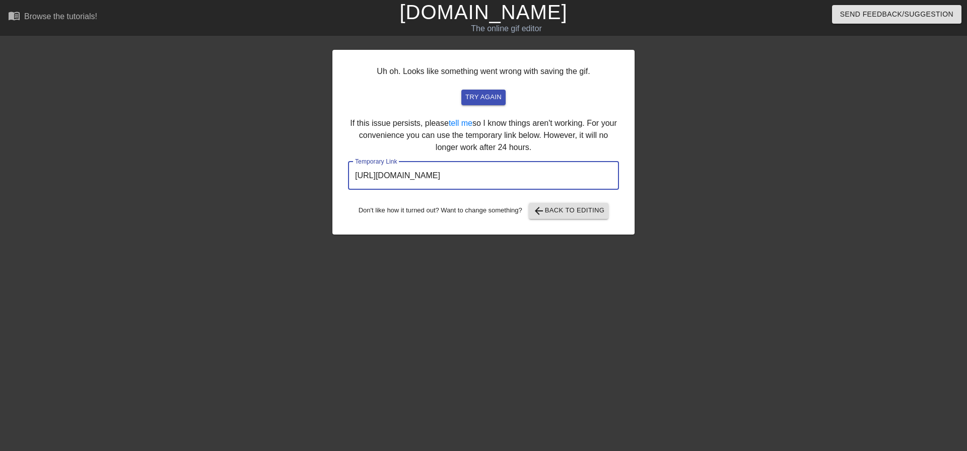
click at [498, 180] on input "https://www.gifntext.com/temp_generations/uKGNwTtp.gif" at bounding box center [483, 176] width 271 height 28
click at [498, 179] on input "https://www.gifntext.com/temp_generations/uKGNwTtp.gif" at bounding box center [483, 176] width 271 height 28
click at [565, 210] on span "arrow_back Back to Editing" at bounding box center [569, 211] width 72 height 12
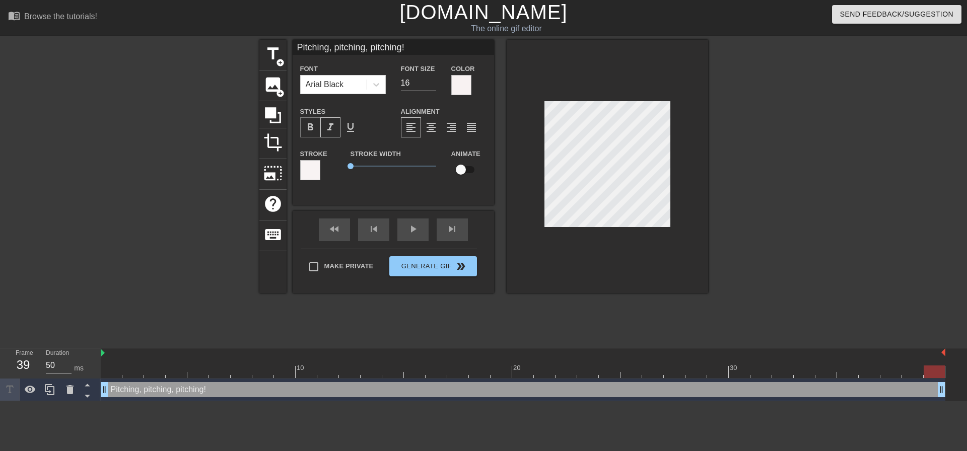
click at [314, 128] on span "format_bold" at bounding box center [310, 127] width 12 height 12
click at [378, 82] on icon at bounding box center [376, 85] width 10 height 10
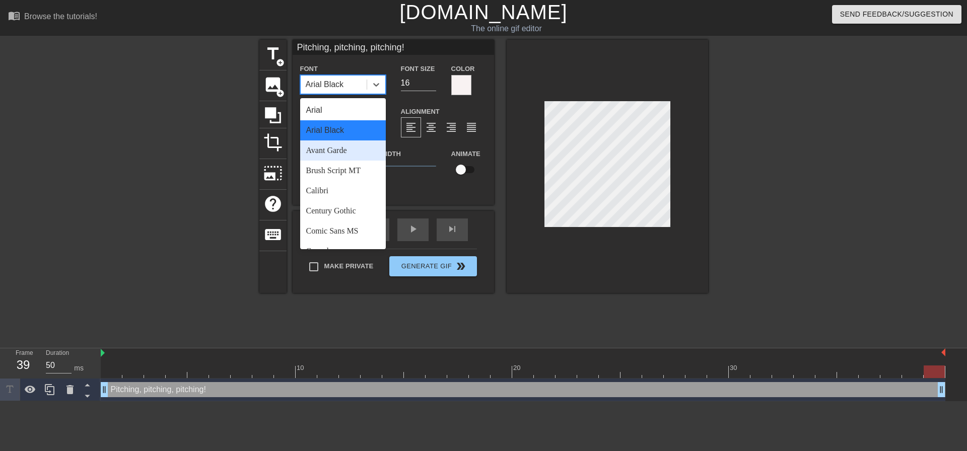
click at [354, 148] on div "Avant Garde" at bounding box center [343, 151] width 86 height 20
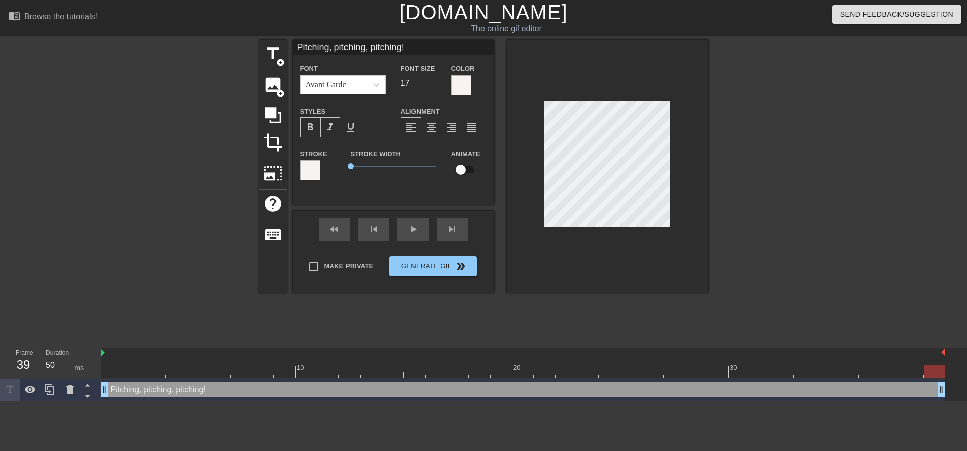
click at [431, 79] on input "17" at bounding box center [418, 83] width 35 height 16
click at [431, 79] on input "18" at bounding box center [418, 83] width 35 height 16
click at [431, 79] on input "19" at bounding box center [418, 83] width 35 height 16
type input "20"
click at [431, 79] on input "20" at bounding box center [418, 83] width 35 height 16
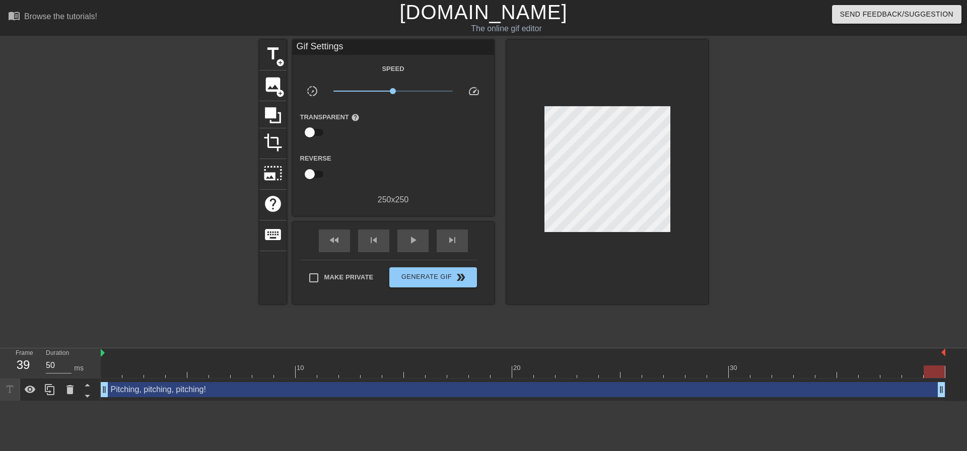
click at [619, 257] on div at bounding box center [607, 172] width 201 height 264
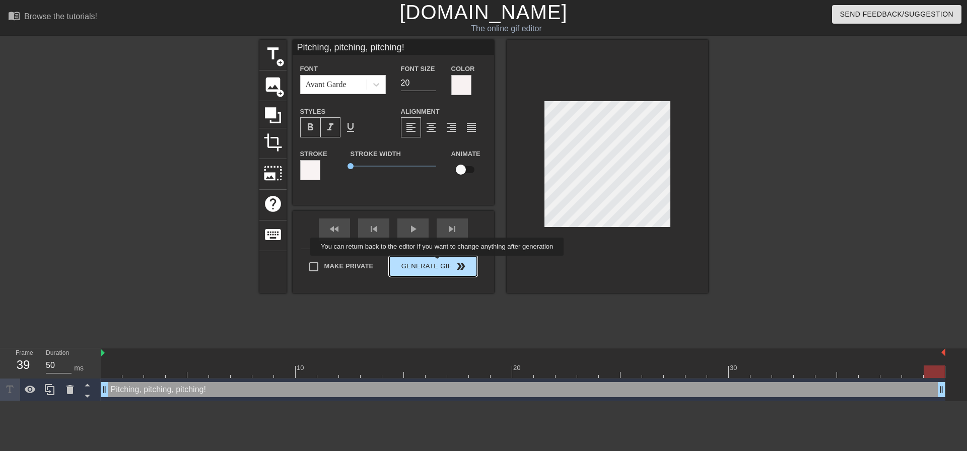
click at [438, 265] on div "Make Private Generate Gif double_arrow" at bounding box center [389, 269] width 176 height 40
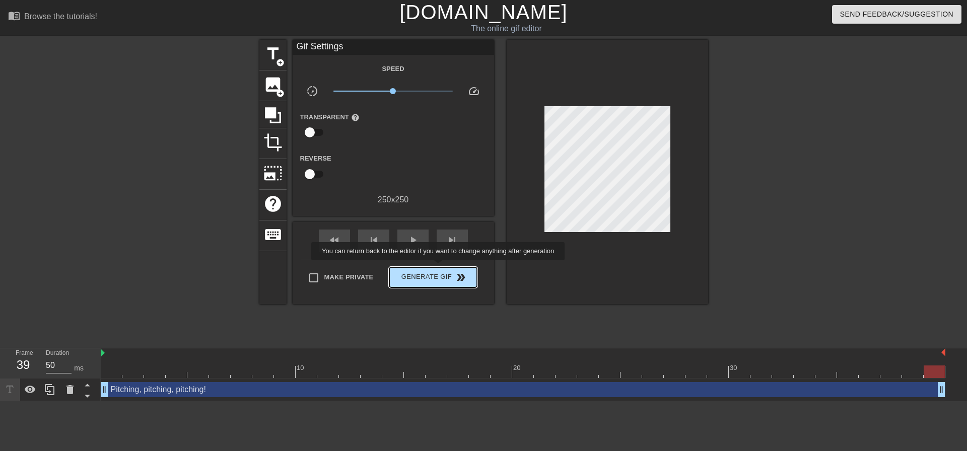
click at [439, 268] on button "Generate Gif double_arrow" at bounding box center [432, 277] width 87 height 20
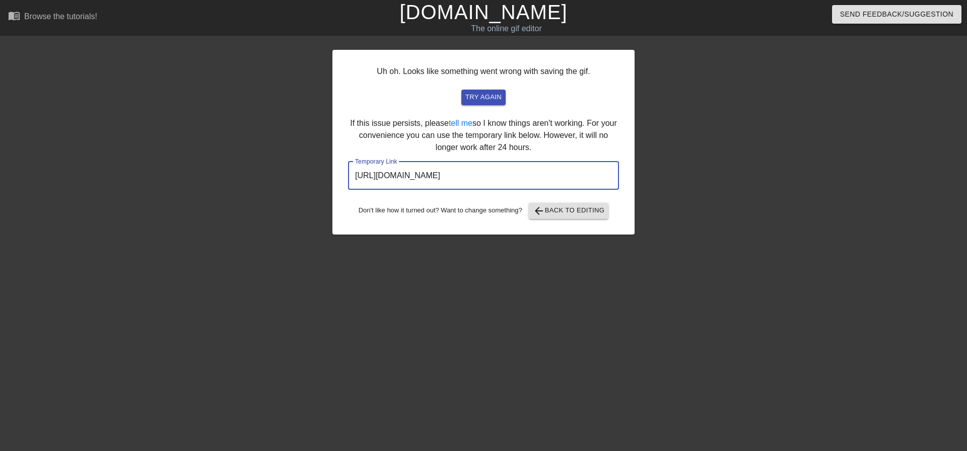
click at [481, 180] on input "https://www.gifntext.com/temp_generations/ub0uEbHg.gif" at bounding box center [483, 176] width 271 height 28
click at [581, 209] on span "arrow_back Back to Editing" at bounding box center [569, 211] width 72 height 12
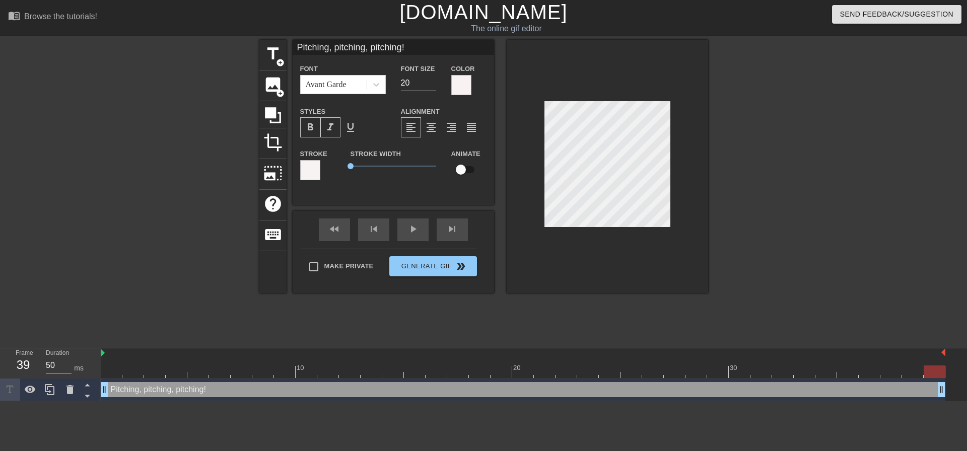
click at [312, 169] on div at bounding box center [310, 170] width 20 height 20
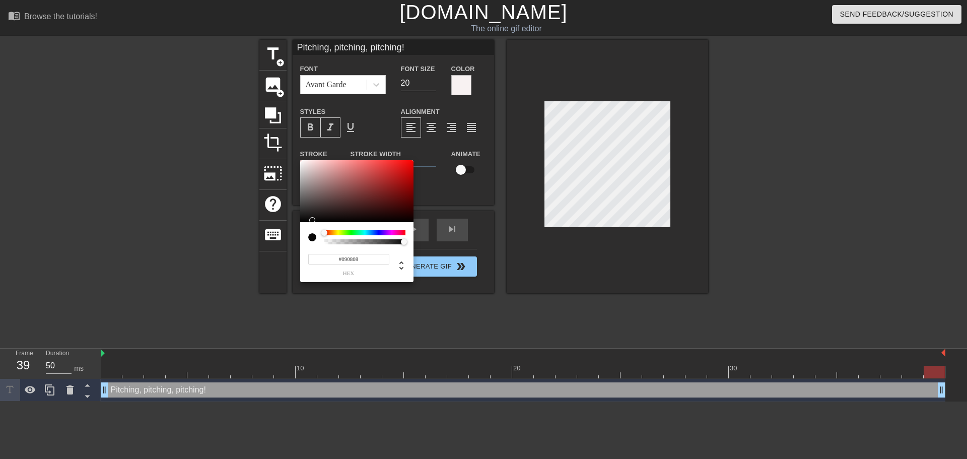
click at [304, 220] on div at bounding box center [356, 191] width 113 height 62
click at [304, 221] on div at bounding box center [356, 191] width 113 height 62
click at [304, 220] on div at bounding box center [356, 191] width 113 height 62
type input "#070707"
click at [303, 221] on div at bounding box center [356, 191] width 113 height 62
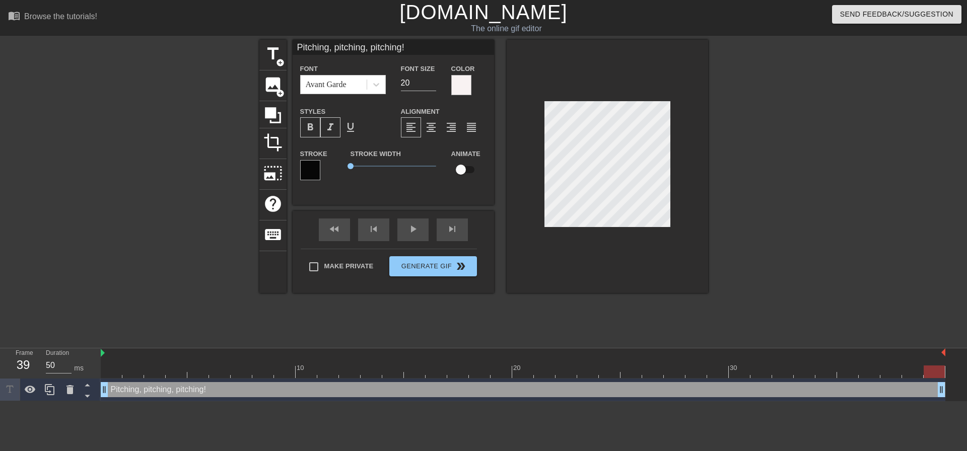
click at [310, 122] on span "format_bold" at bounding box center [310, 127] width 12 height 12
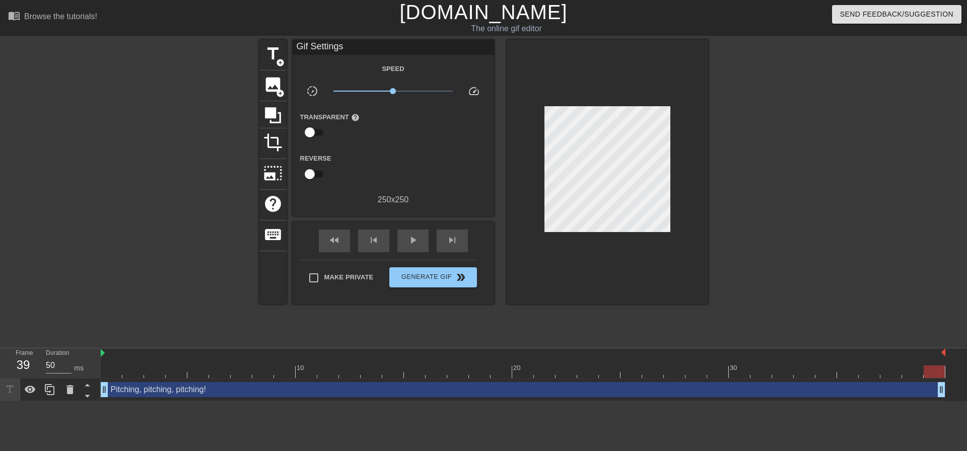
click at [610, 246] on div at bounding box center [607, 172] width 201 height 264
click at [435, 272] on span "Generate Gif double_arrow" at bounding box center [432, 277] width 79 height 12
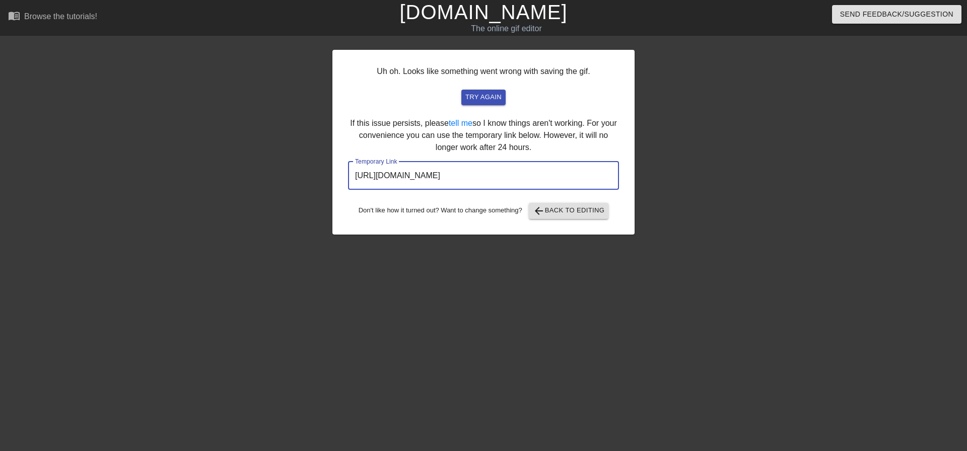
click at [524, 178] on input "https://www.gifntext.com/temp_generations/asI1vMHl.gif" at bounding box center [483, 176] width 271 height 28
click at [571, 212] on span "arrow_back Back to Editing" at bounding box center [569, 211] width 72 height 12
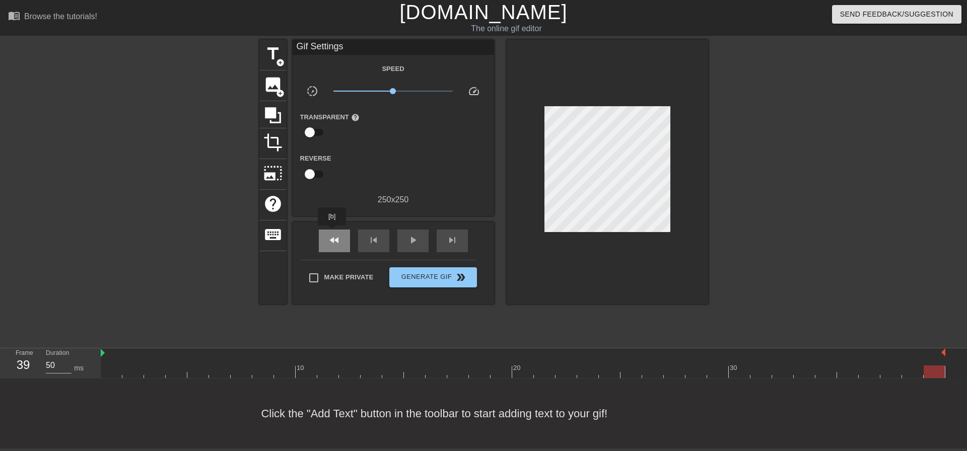
click at [334, 233] on div "fast_rewind" at bounding box center [334, 241] width 31 height 23
click at [276, 83] on span "image" at bounding box center [272, 84] width 19 height 19
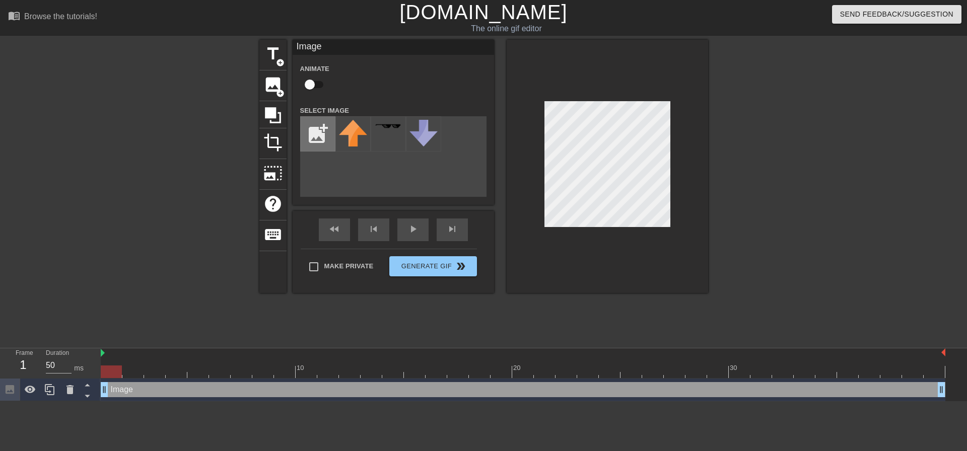
click at [312, 126] on input "file" at bounding box center [318, 134] width 34 height 34
type input "C:\fakepath\Screenshot 2025-10-09 114152.png"
click at [363, 126] on img at bounding box center [353, 126] width 28 height 10
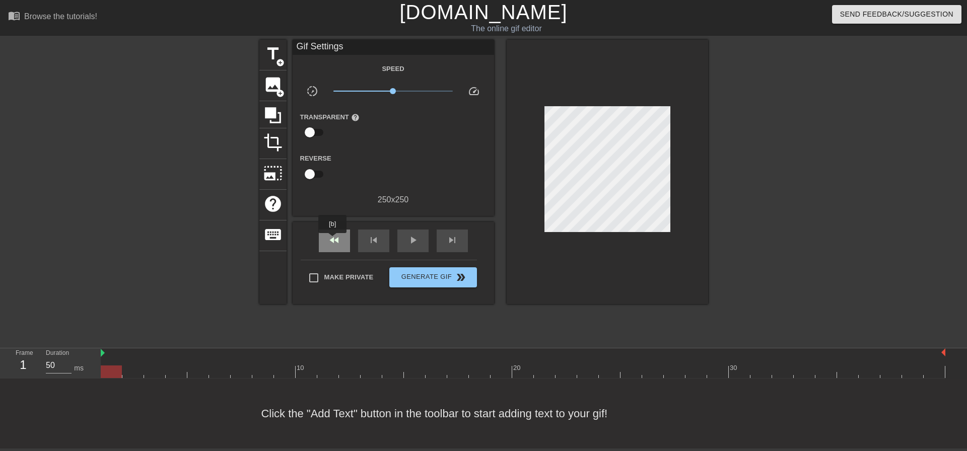
click at [333, 240] on span "fast_rewind" at bounding box center [334, 240] width 12 height 12
click at [276, 76] on span "image" at bounding box center [272, 84] width 19 height 19
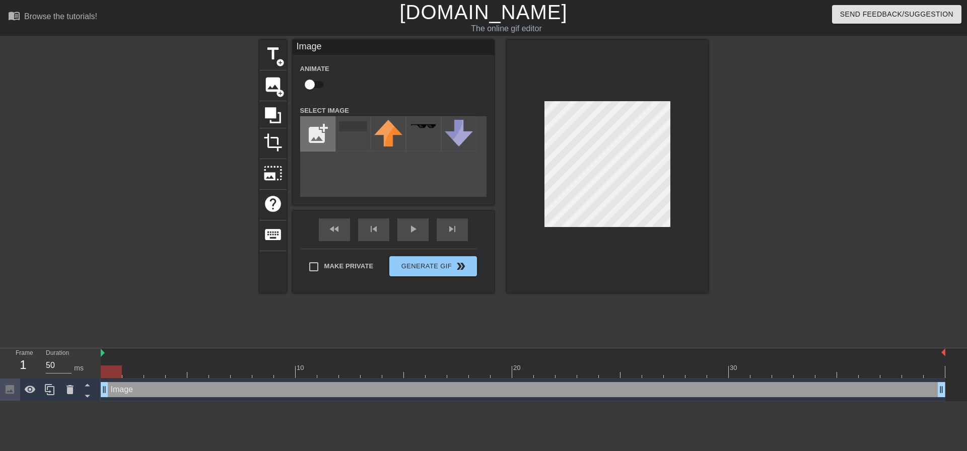
click at [320, 129] on input "file" at bounding box center [318, 134] width 34 height 34
type input "C:\fakepath\Screenshot 2025-10-09 114152.png"
click at [345, 126] on img at bounding box center [353, 127] width 28 height 14
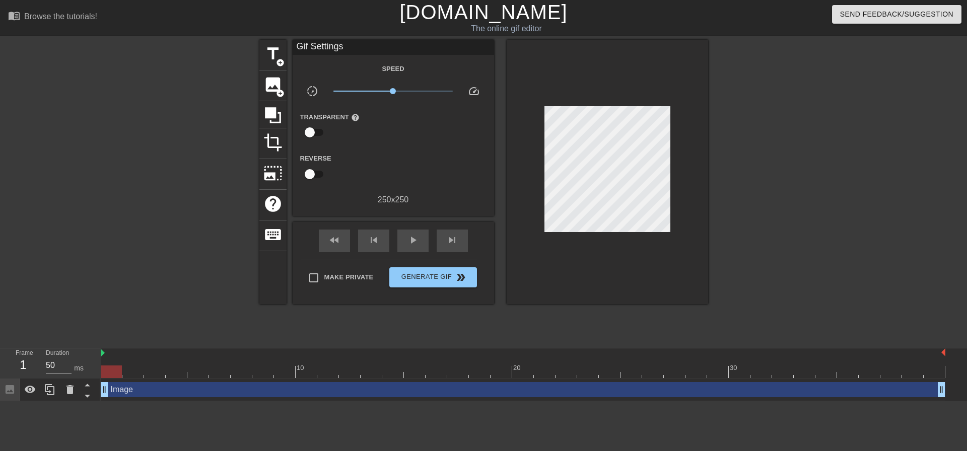
click at [647, 251] on div at bounding box center [607, 172] width 201 height 264
click at [337, 236] on span "fast_rewind" at bounding box center [334, 240] width 12 height 12
click at [279, 48] on span "title" at bounding box center [272, 53] width 19 height 19
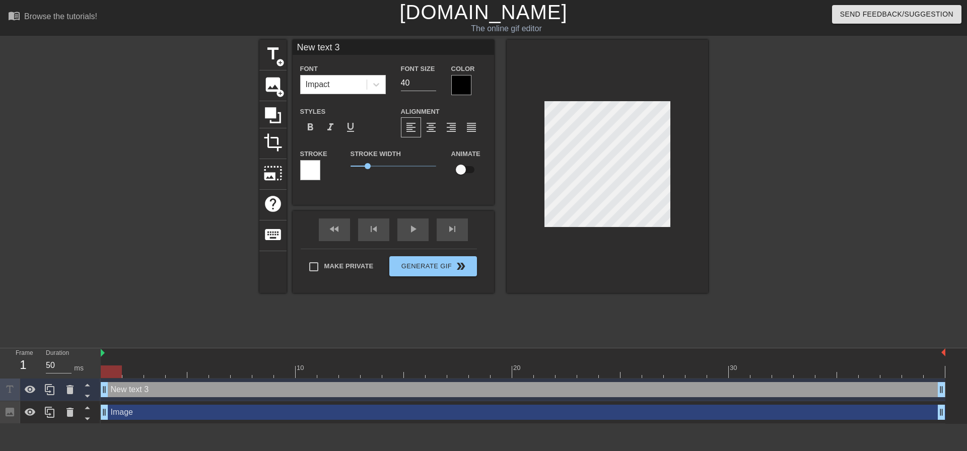
scroll to position [2, 3]
type input "P"
type textarea "P"
type input "Pi"
type textarea "Pi"
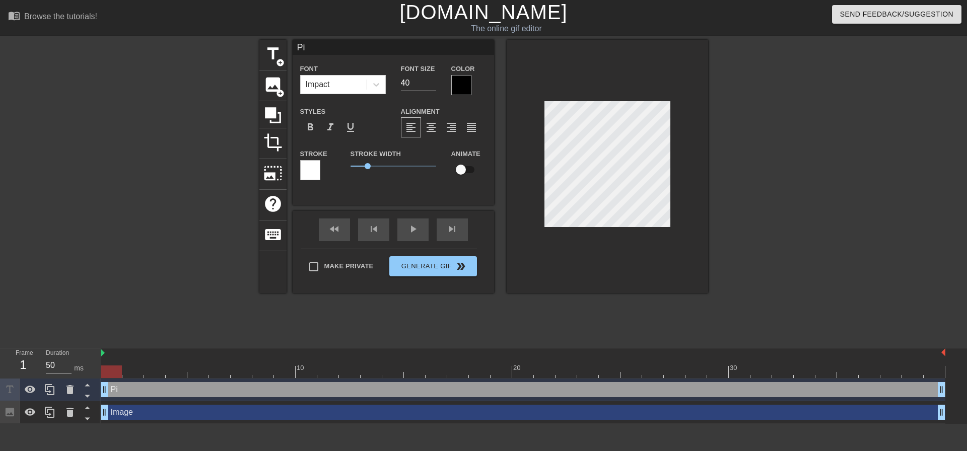
type input "Pit"
type textarea "Pit"
type input "Pitc"
type textarea "Pitc"
type input "Pitch"
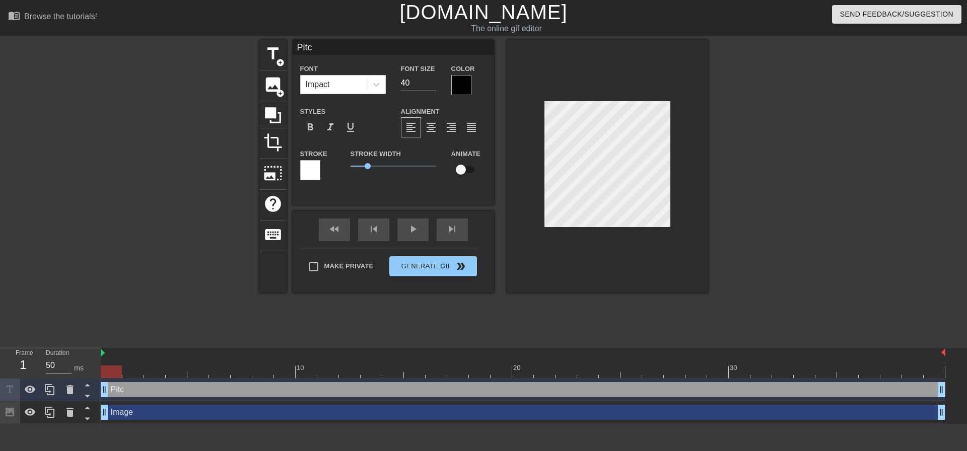
type textarea "Pitch"
type input "Pitchi"
type textarea "Pitchi"
type input "Pitchin"
type textarea "Pitchin"
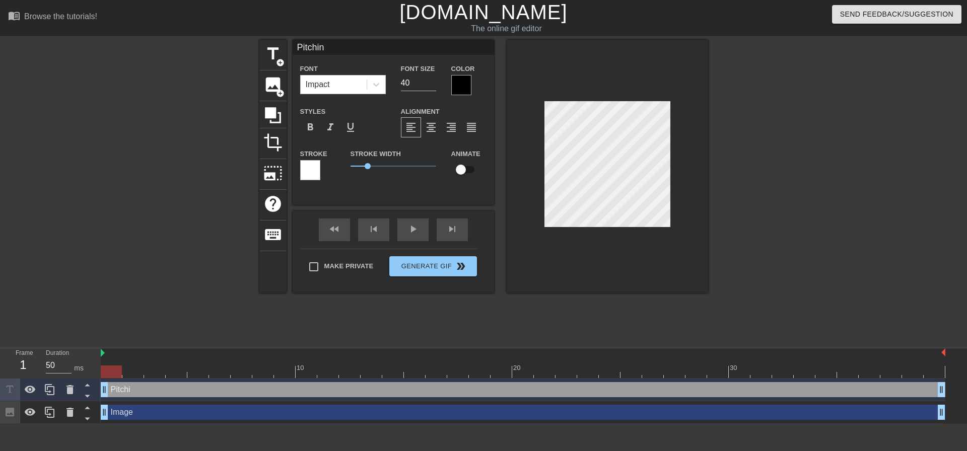
type input "Pitching"
type textarea "Pitching"
type input "Pitching,"
type textarea "Pitching,"
type input "Pitching,"
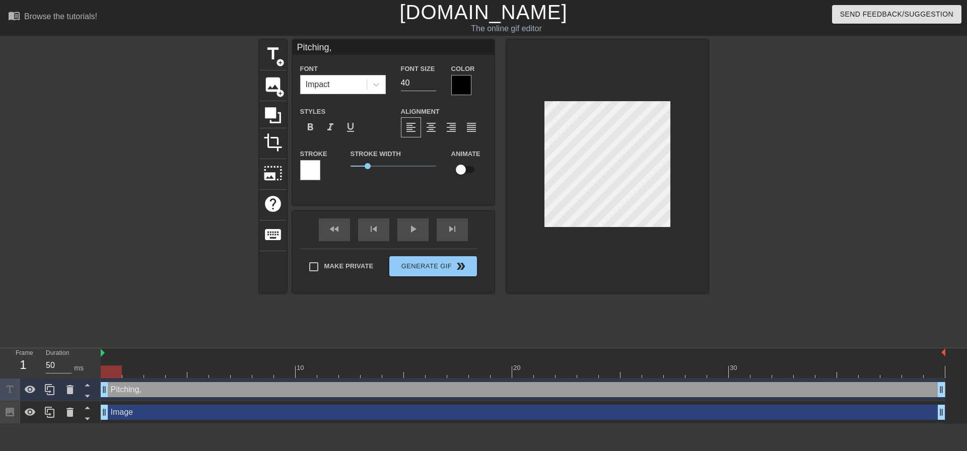
type textarea "Pitching,"
type input "Pitching, p"
type textarea "Pitching, p"
type input "Pitching, pi"
type textarea "Pitching, pi"
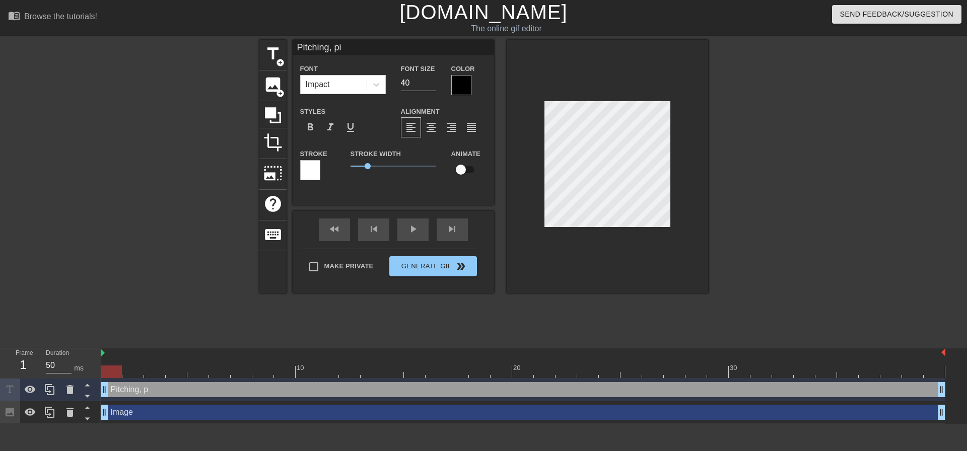
type input "Pitching, pit"
type textarea "Pitching, pit"
type input "Pitching, pitc"
type textarea "Pitching, pitc"
type input "Pitching, pitch"
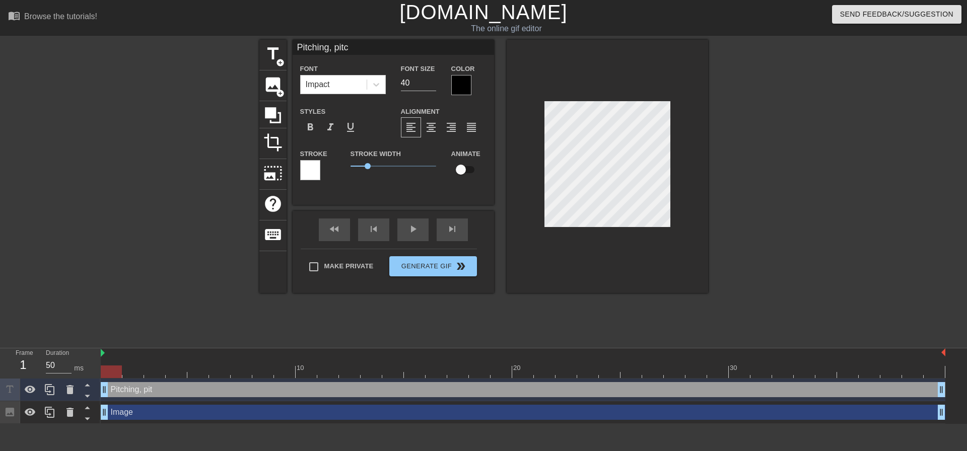
type textarea "Pitching, pitch"
type input "Pitching, pitchi"
type textarea "Pitching, pitchi"
type input "Pitching, pitchin"
type textarea "Pitching, pitchin"
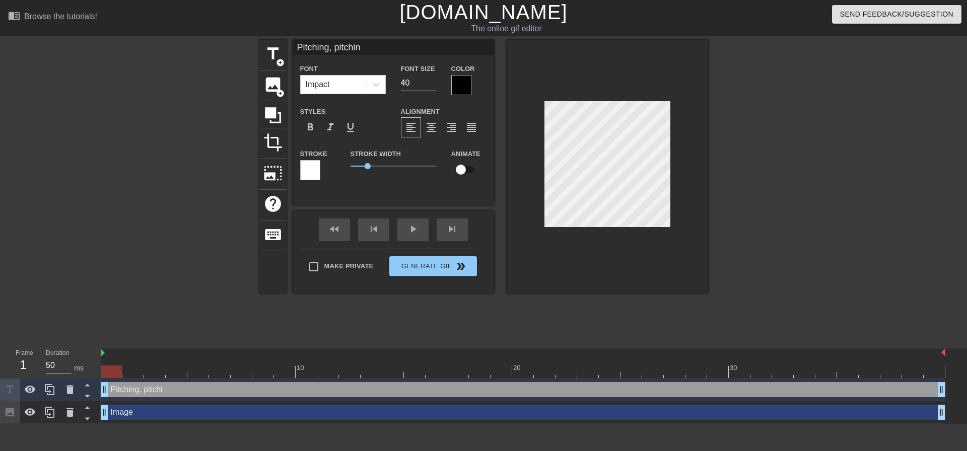
type input "Pitching, pitching"
type textarea "Pitching, pitching"
type input "Pitching, pitching,"
type textarea "Pitching, pitching,"
type input "Pitching, pitching,"
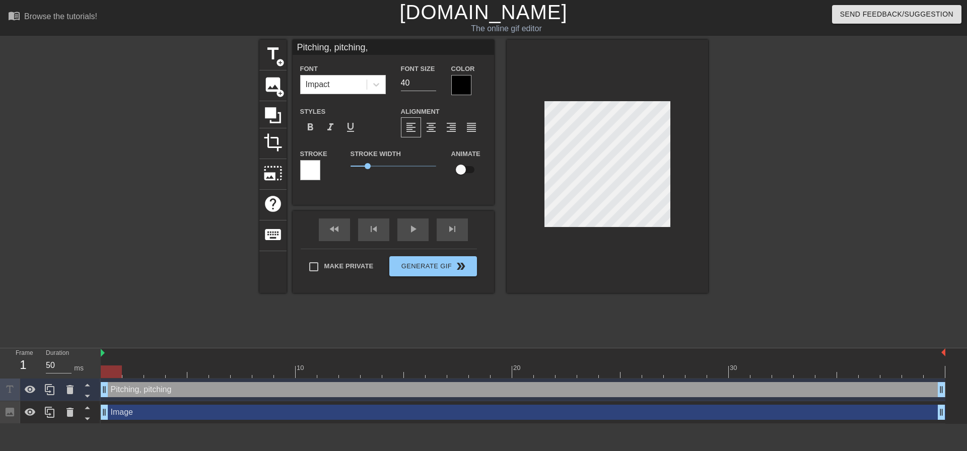
type textarea "Pitching, pitching,"
type input "Pitching, pitching, p"
type textarea "Pitching, pitching, p"
type input "Pitching, pitching, pi"
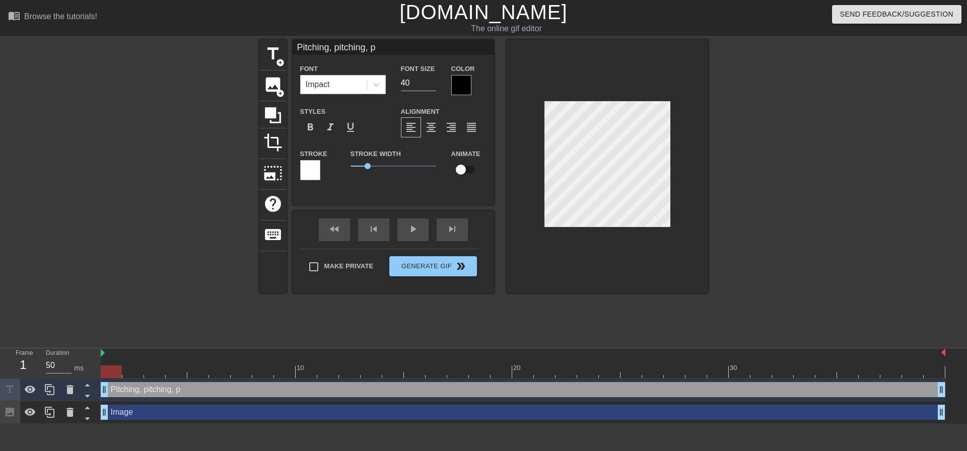
type textarea "Pitching, pitching, pi"
type input "Pitching, pitching, pit"
type textarea "Pitching, pitching, pit"
type input "Pitching, pitching, pitc"
type textarea "Pitching, pitching, pitc"
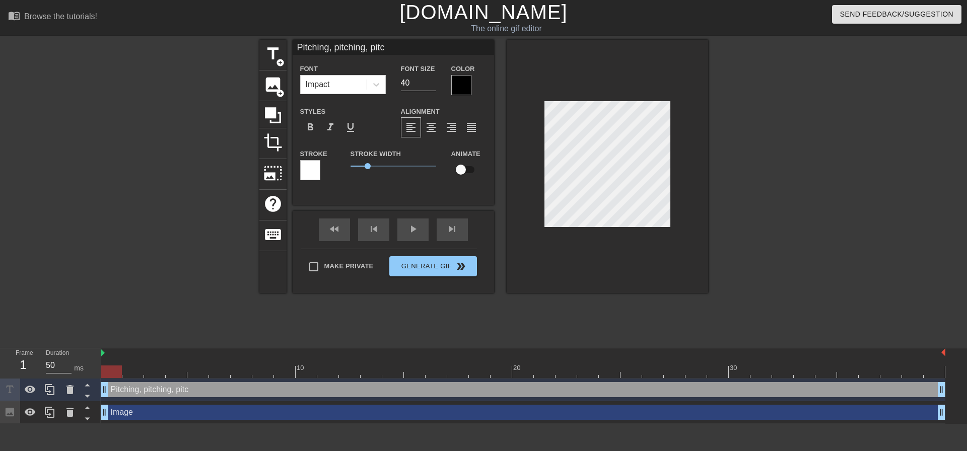
type input "Pitching, pitching, pitch"
type textarea "Pitching, pitching, pitch"
type input "Pitching, pitching, pitchi"
type textarea "Pitching, pitching, pitchi"
type input "Pitching, pitching, pitchin"
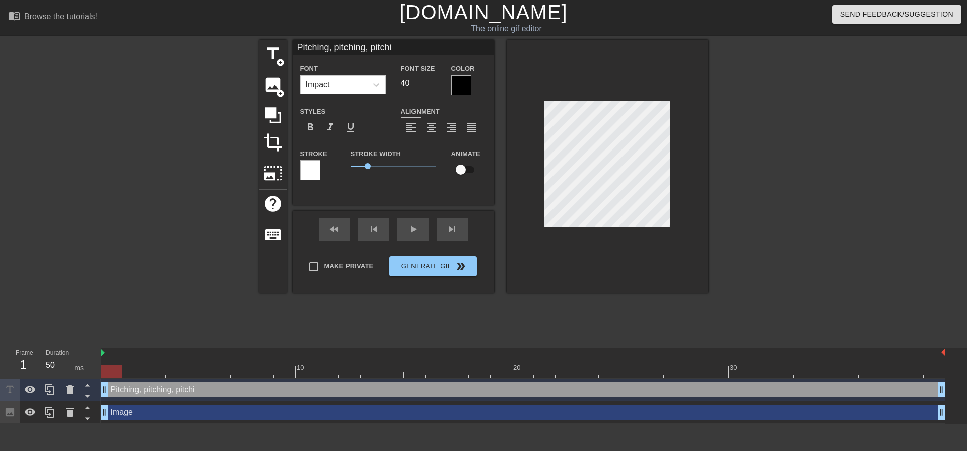
type textarea "Pitching, pitching, pitchin"
type input "Pitching, pitching, pitching"
type textarea "Pitching, pitching, pitching"
type input "Pitching, pitching, pitching!"
type textarea "Pitching, pitching, pitching!"
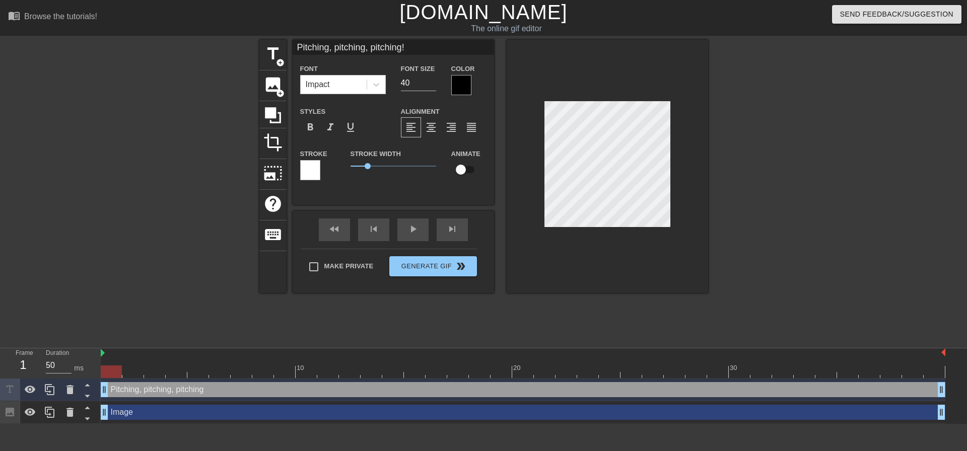
scroll to position [2, 7]
click at [689, 87] on div at bounding box center [607, 166] width 201 height 253
drag, startPoint x: 406, startPoint y: 82, endPoint x: 366, endPoint y: 88, distance: 40.8
click at [373, 86] on div "Font Impact Font Size 40 Color" at bounding box center [393, 78] width 201 height 33
click at [431, 85] on input "22" at bounding box center [418, 83] width 35 height 16
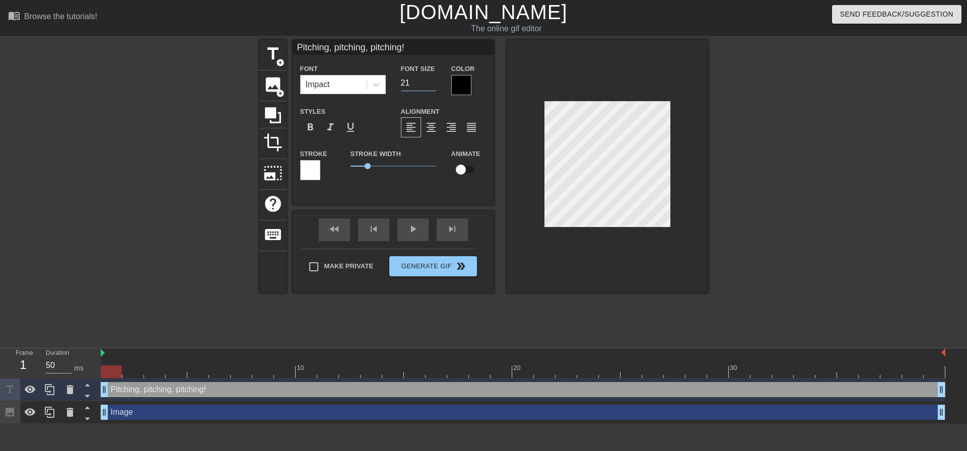
click at [431, 85] on input "21" at bounding box center [418, 83] width 35 height 16
type input "20"
click at [431, 85] on input "20" at bounding box center [418, 83] width 35 height 16
click at [332, 127] on span "format_italic" at bounding box center [330, 127] width 12 height 12
click at [380, 84] on icon at bounding box center [376, 85] width 10 height 10
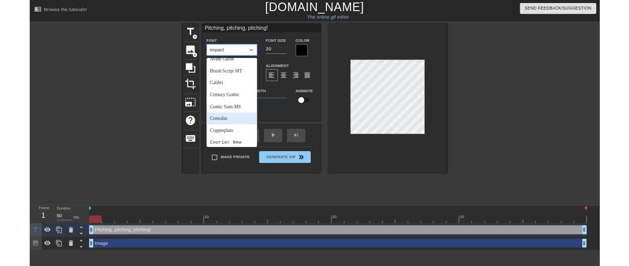
scroll to position [101, 0]
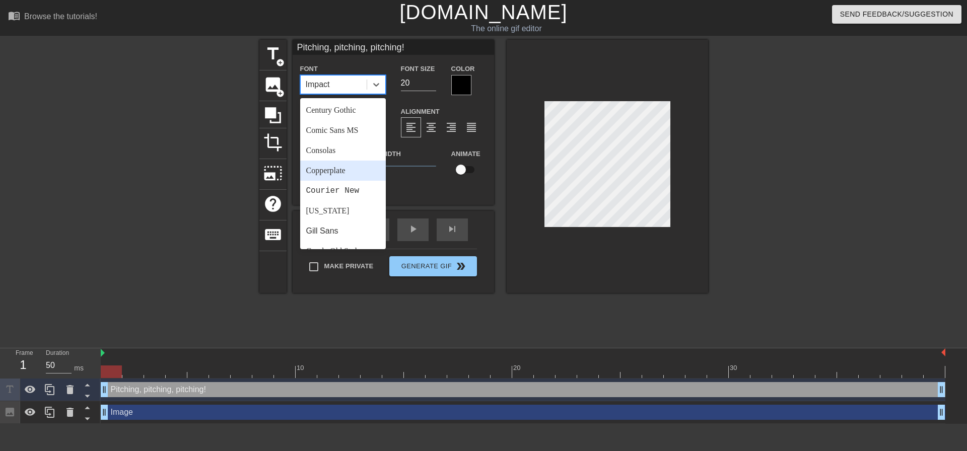
click at [346, 177] on div "Copperplate" at bounding box center [343, 171] width 86 height 20
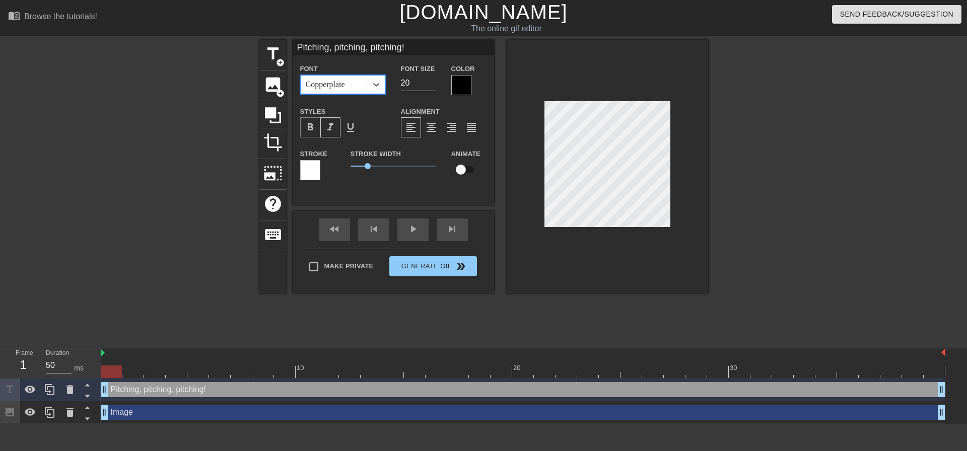
click at [314, 124] on span "format_bold" at bounding box center [310, 127] width 12 height 12
click at [467, 82] on div at bounding box center [461, 85] width 20 height 20
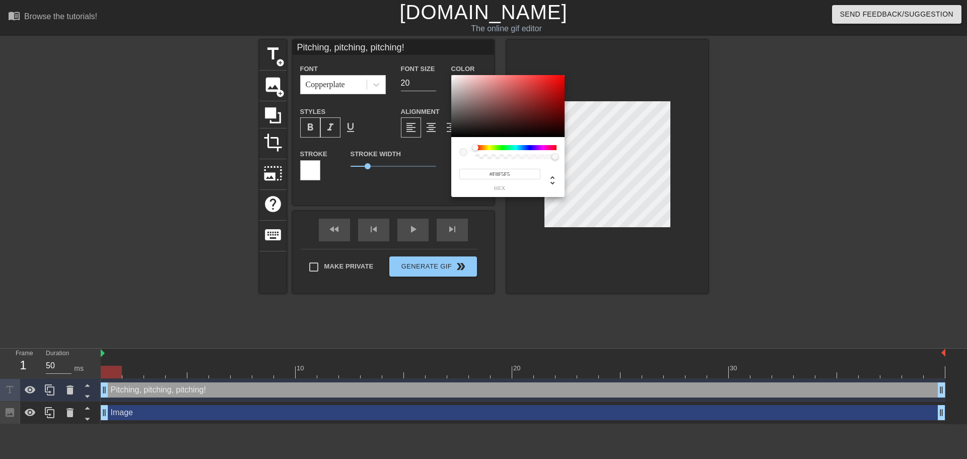
click at [452, 77] on div at bounding box center [507, 106] width 113 height 62
type input "#F6EFEF"
click at [454, 77] on div at bounding box center [454, 77] width 6 height 6
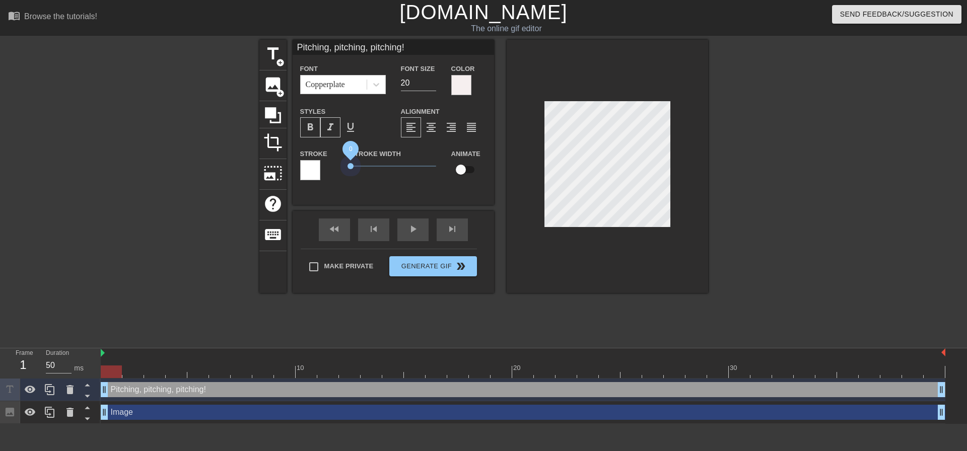
drag, startPoint x: 367, startPoint y: 164, endPoint x: 305, endPoint y: 164, distance: 62.5
click at [305, 164] on div "Stroke Stroke Width 0 Animate" at bounding box center [393, 169] width 201 height 42
click at [713, 260] on div "title add_circle image add_circle crop photo_size_select_large help keyboard Pi…" at bounding box center [483, 191] width 967 height 302
click at [312, 172] on div at bounding box center [310, 170] width 20 height 20
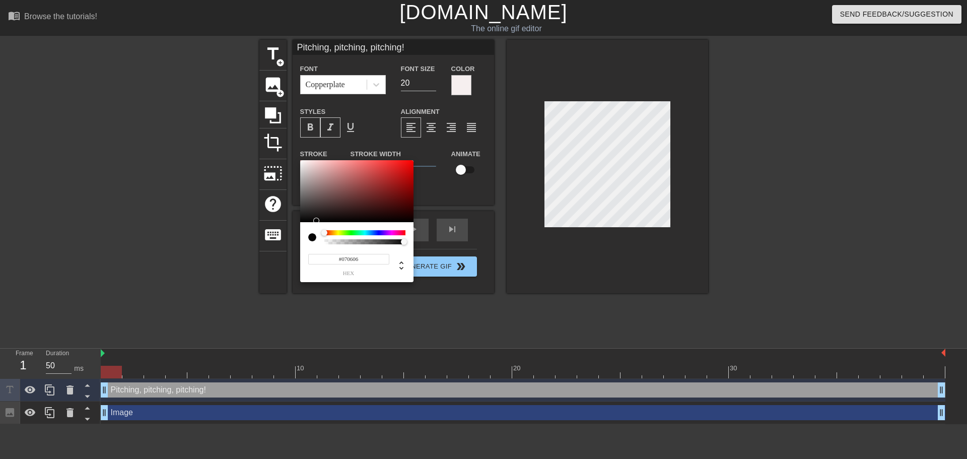
type input "#070707"
click at [301, 221] on div at bounding box center [356, 191] width 113 height 62
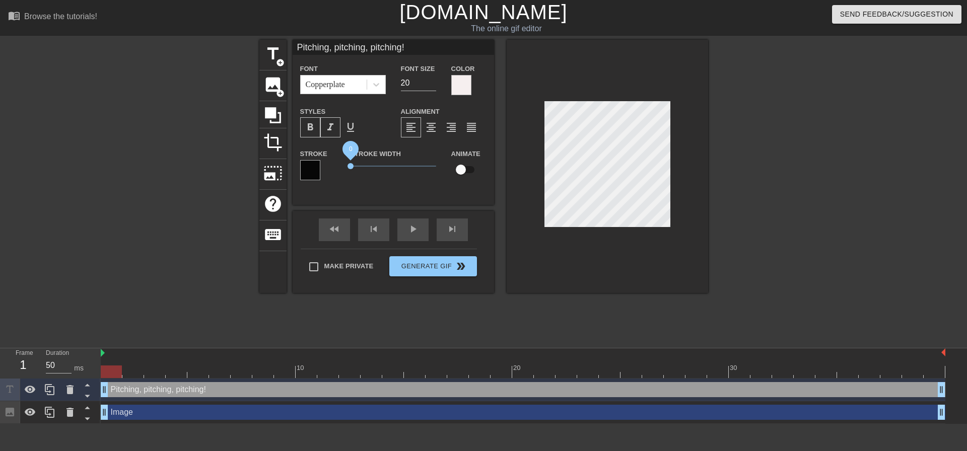
click at [351, 167] on span "0" at bounding box center [351, 166] width 6 height 6
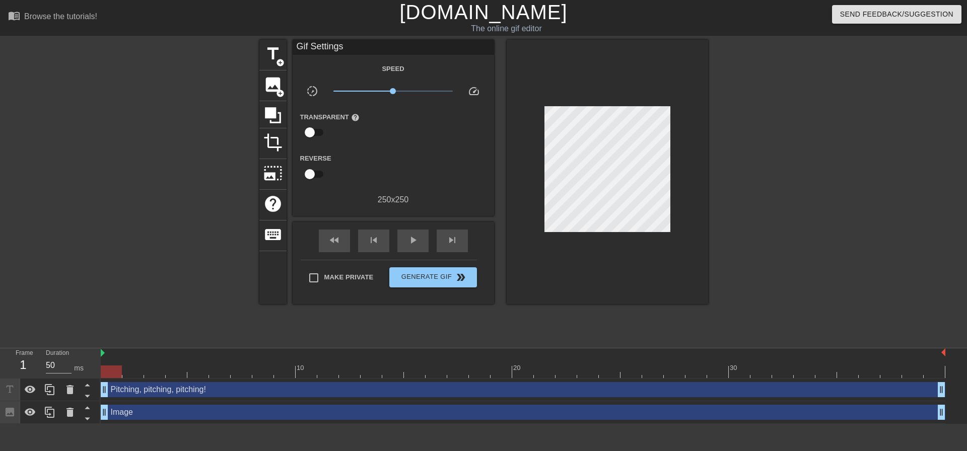
click at [574, 233] on div at bounding box center [607, 172] width 201 height 264
click at [468, 267] on button "Generate Gif double_arrow" at bounding box center [432, 277] width 87 height 20
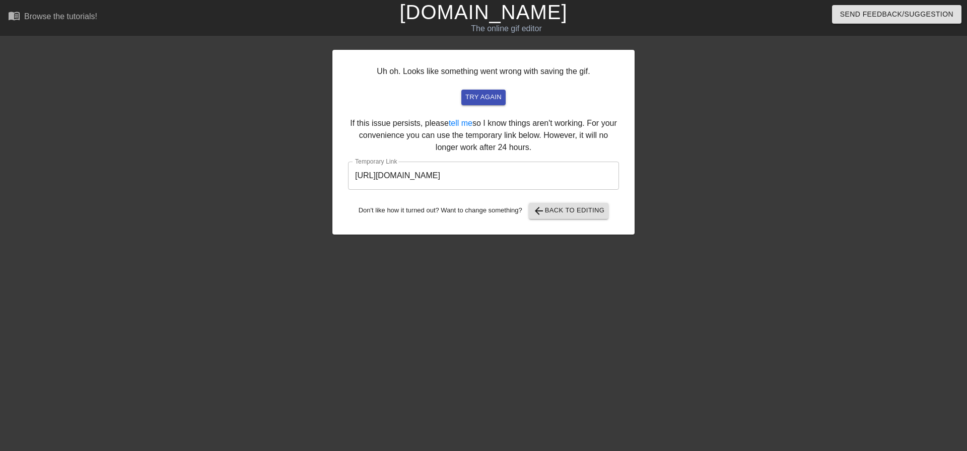
click at [506, 171] on input "https://www.gifntext.com/temp_generations/bddXdIbC.gif" at bounding box center [483, 176] width 271 height 28
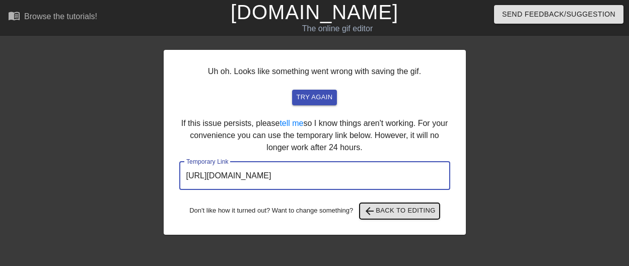
click at [411, 207] on span "arrow_back Back to Editing" at bounding box center [400, 211] width 72 height 12
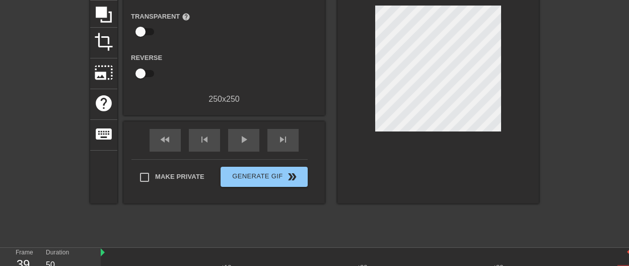
click at [424, 133] on div at bounding box center [437, 71] width 201 height 264
click at [424, 136] on div at bounding box center [437, 71] width 201 height 264
click at [411, 145] on div at bounding box center [437, 71] width 201 height 264
click at [374, 131] on div at bounding box center [437, 71] width 201 height 264
click at [371, 148] on div at bounding box center [437, 71] width 201 height 264
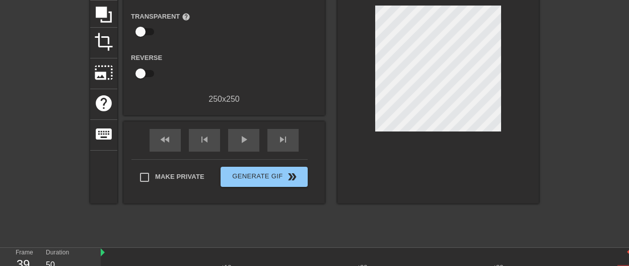
click at [349, 126] on div at bounding box center [437, 71] width 201 height 264
click at [357, 113] on div at bounding box center [437, 71] width 201 height 264
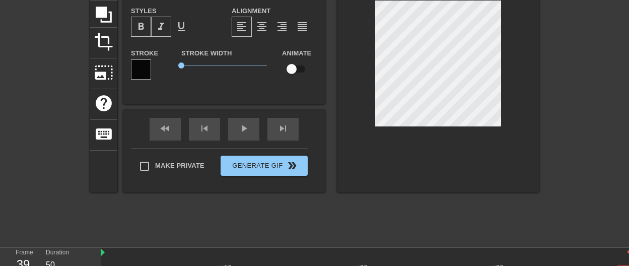
click at [164, 26] on span "format_italic" at bounding box center [161, 27] width 12 height 12
click at [146, 26] on span "format_bold" at bounding box center [141, 27] width 12 height 12
click at [457, 146] on div at bounding box center [437, 65] width 201 height 253
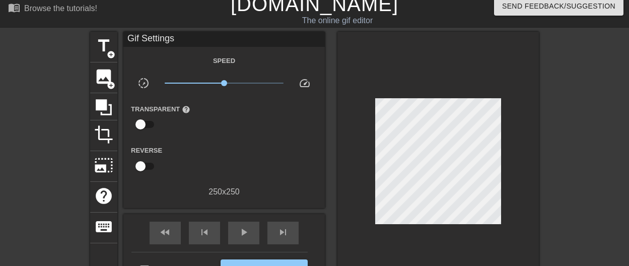
scroll to position [0, 0]
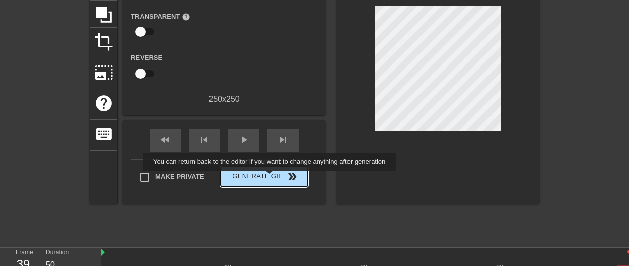
click at [270, 173] on span "Generate Gif double_arrow" at bounding box center [264, 177] width 79 height 12
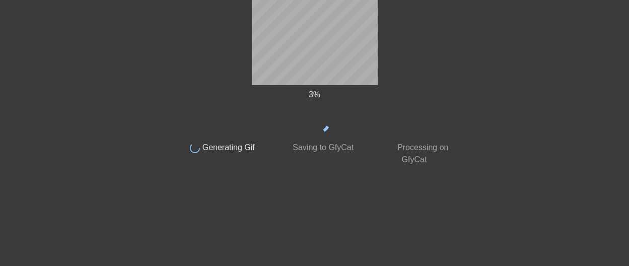
scroll to position [81, 0]
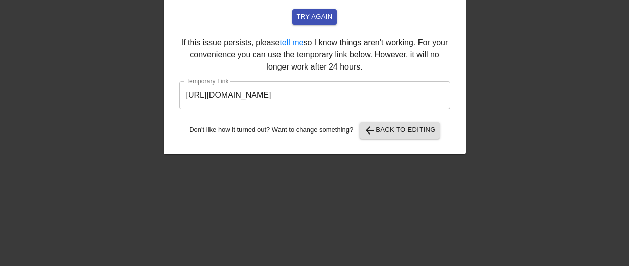
click at [366, 99] on input "https://www.gifntext.com/temp_generations/Vd6XZ23H.gif" at bounding box center [314, 95] width 271 height 28
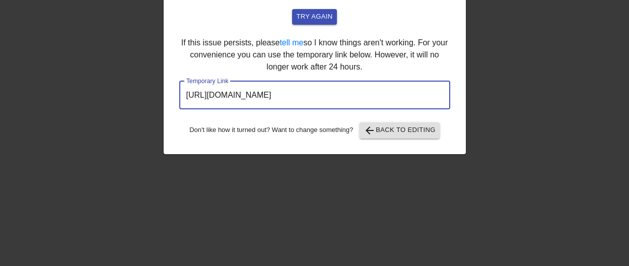
click at [365, 99] on input "https://www.gifntext.com/temp_generations/Vd6XZ23H.gif" at bounding box center [314, 95] width 271 height 28
click at [407, 123] on button "arrow_back Back to Editing" at bounding box center [400, 130] width 80 height 16
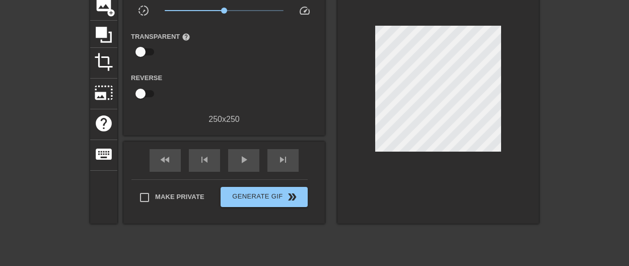
click at [432, 171] on div at bounding box center [437, 91] width 201 height 264
click at [254, 188] on button "Generate Gif double_arrow" at bounding box center [264, 197] width 87 height 20
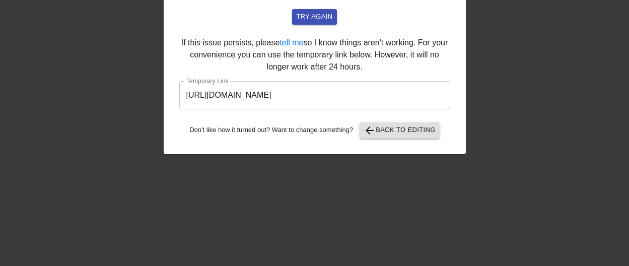
click at [255, 98] on input "https://www.gifntext.com/temp_generations/jYr5ZugM.gif" at bounding box center [314, 95] width 271 height 28
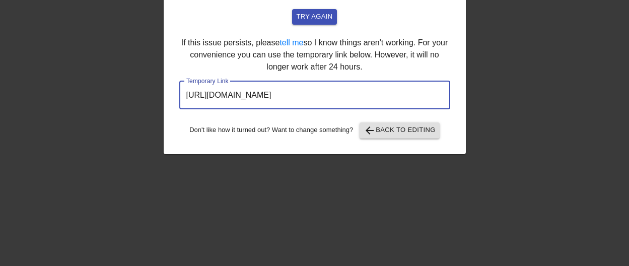
click at [255, 98] on input "https://www.gifntext.com/temp_generations/jYr5ZugM.gif" at bounding box center [314, 95] width 271 height 28
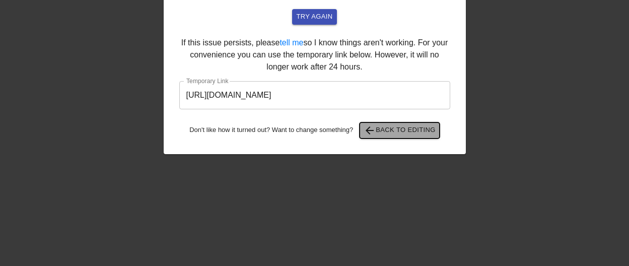
click at [393, 130] on span "arrow_back Back to Editing" at bounding box center [400, 130] width 72 height 12
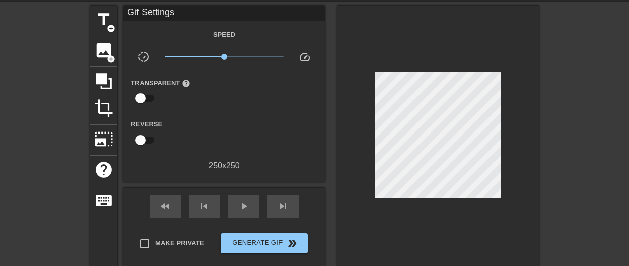
scroll to position [50, 0]
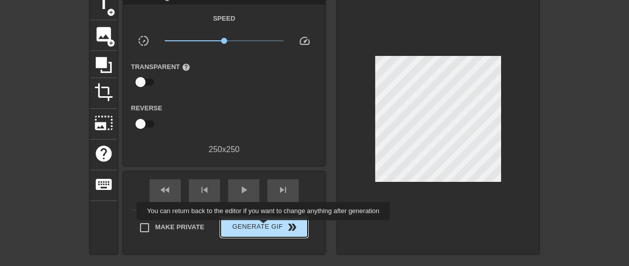
click at [265, 227] on span "Generate Gif double_arrow" at bounding box center [264, 227] width 79 height 12
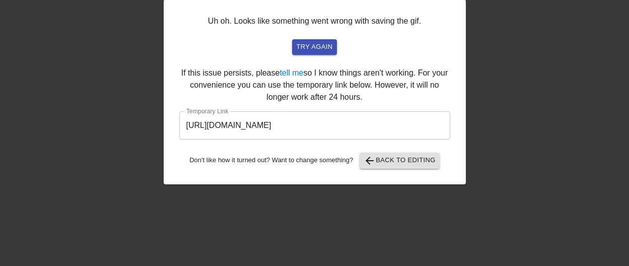
click at [343, 126] on input "https://www.gifntext.com/temp_generations/VqaJFbFJ.gif" at bounding box center [314, 125] width 271 height 28
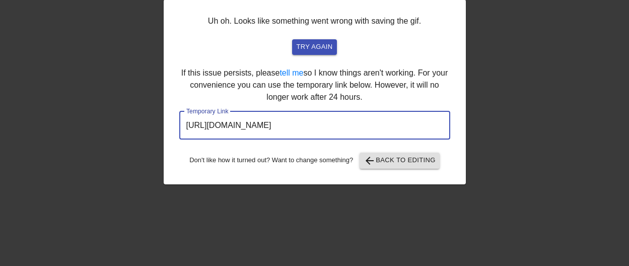
click at [343, 126] on input "https://www.gifntext.com/temp_generations/VqaJFbFJ.gif" at bounding box center [314, 125] width 271 height 28
